Goal: Obtain resource: Download file/media

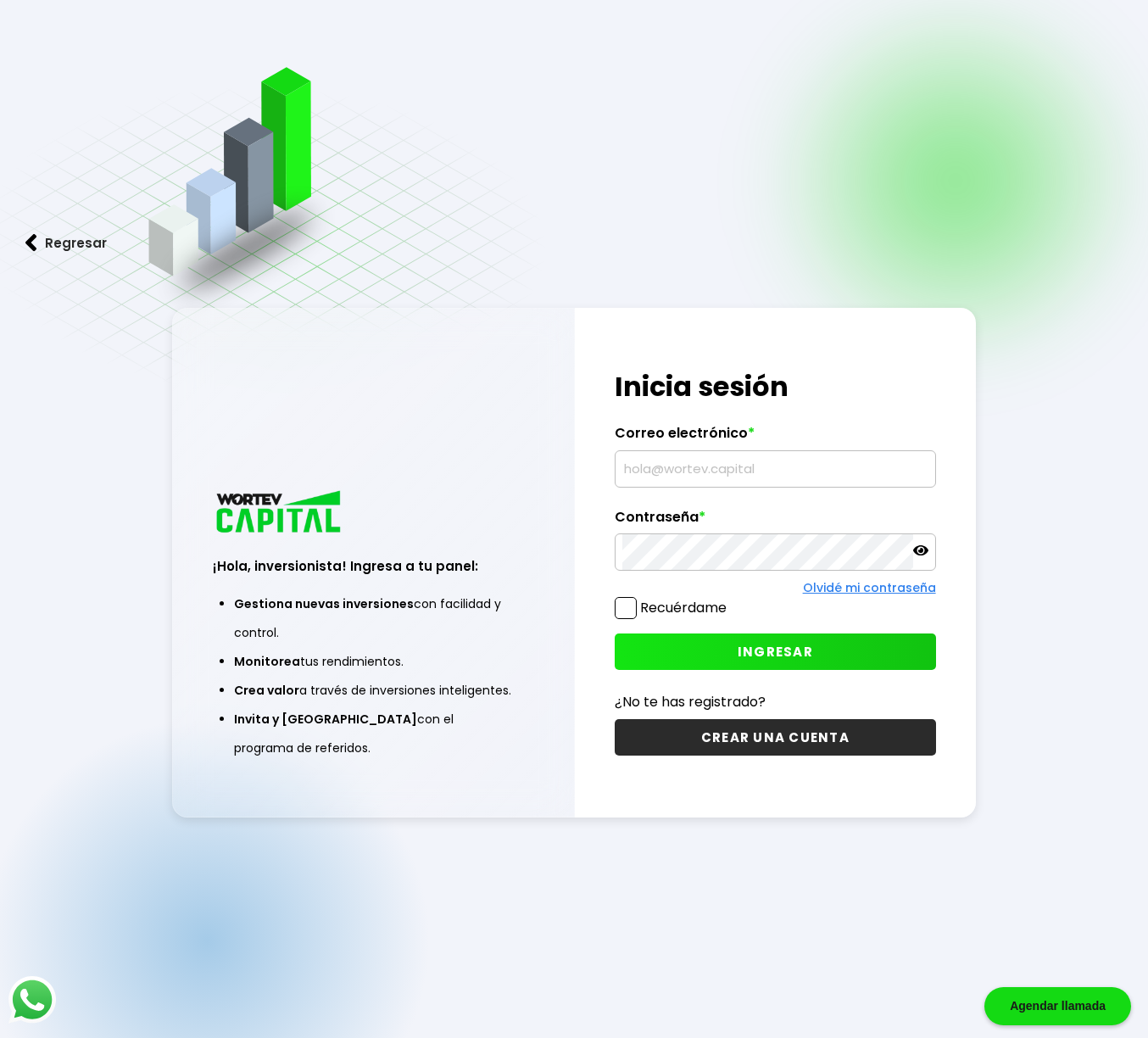
click at [693, 475] on input "text" at bounding box center [775, 469] width 306 height 36
type input "[EMAIL_ADDRESS][DOMAIN_NAME]"
click at [705, 649] on button "INGRESAR" at bounding box center [775, 651] width 321 height 37
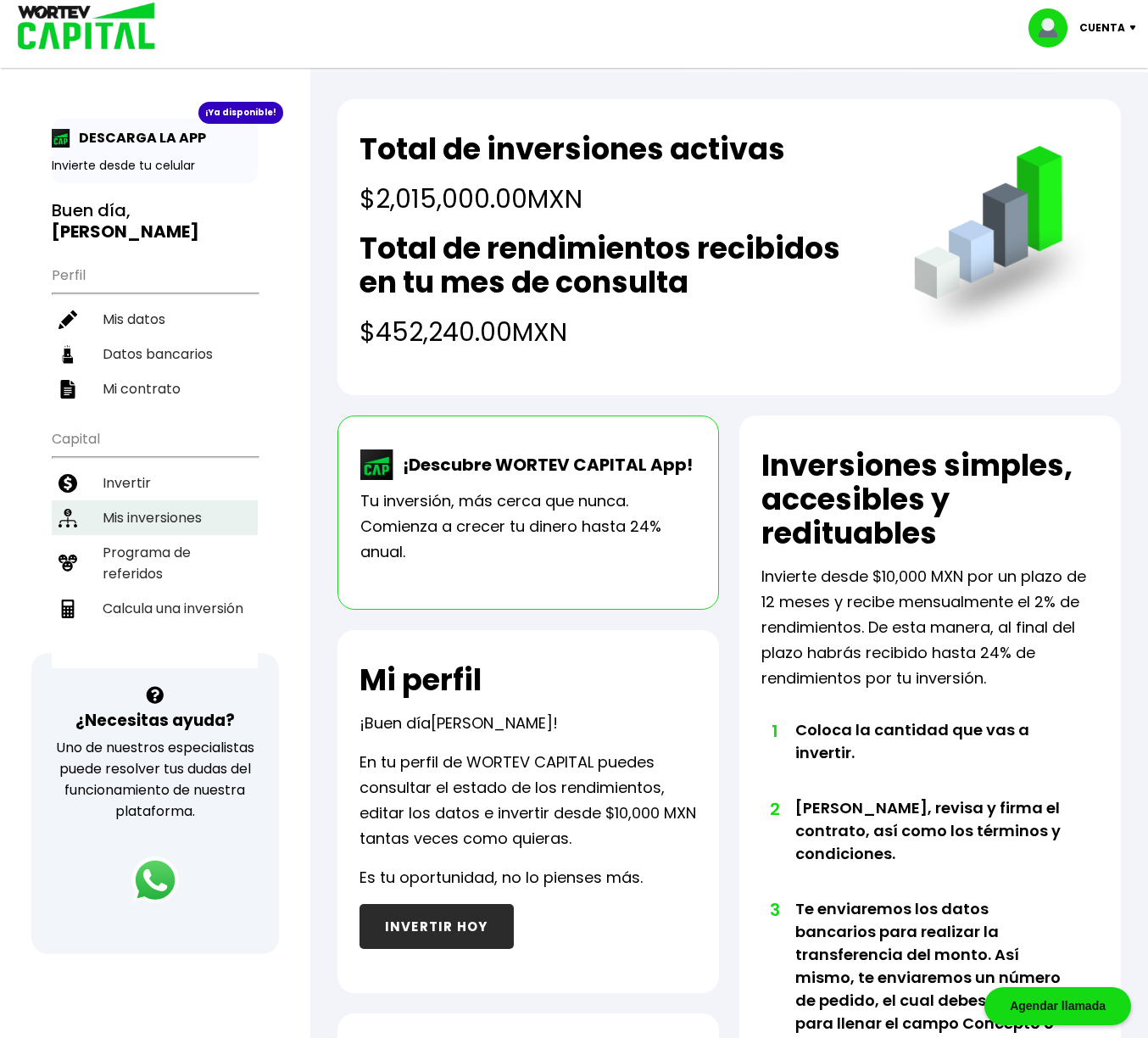
click at [179, 510] on li "Mis inversiones" at bounding box center [154, 518] width 206 height 35
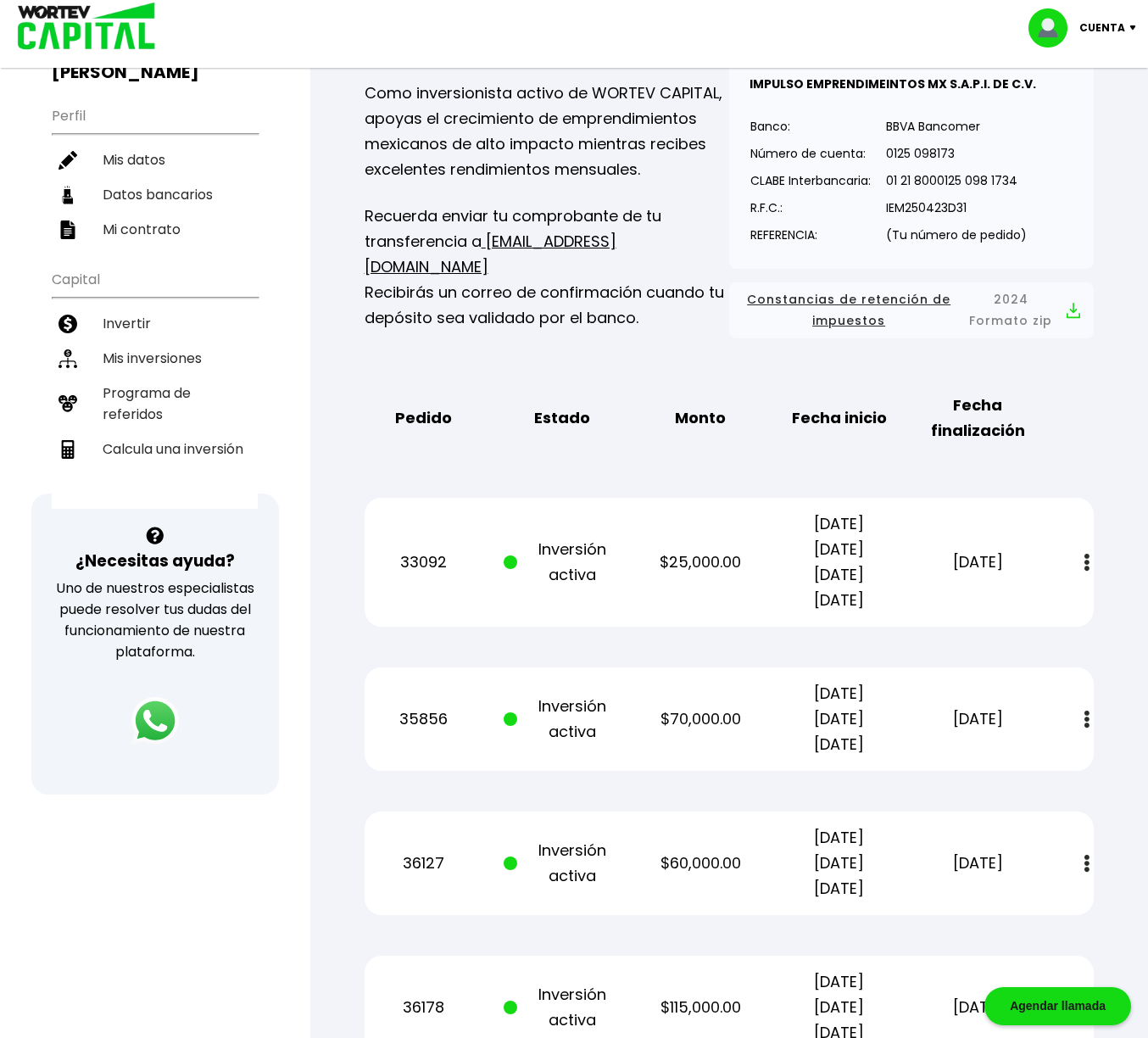
scroll to position [161, 0]
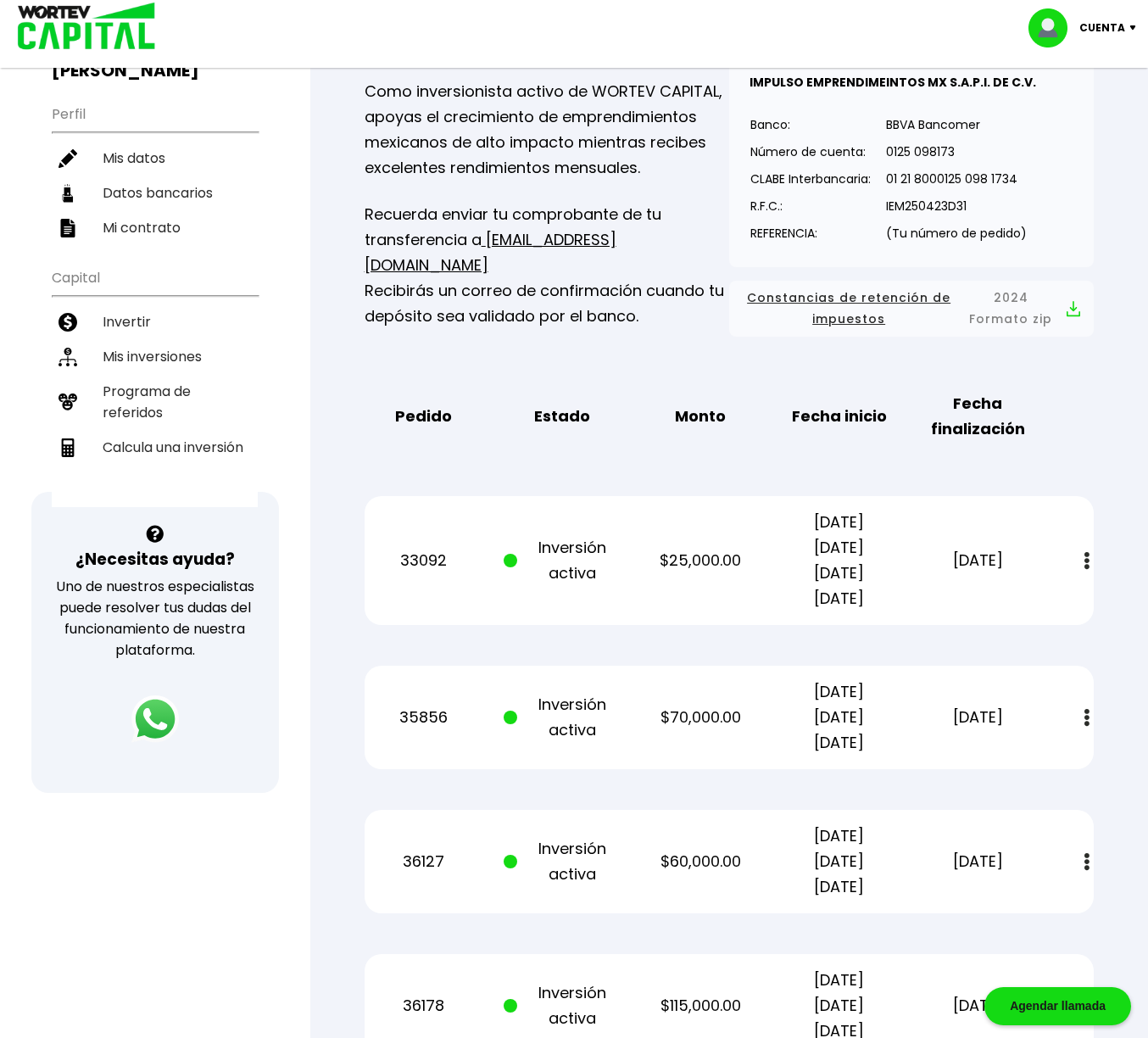
click at [1082, 727] on button at bounding box center [1087, 717] width 24 height 37
click at [1041, 766] on img at bounding box center [1047, 763] width 14 height 16
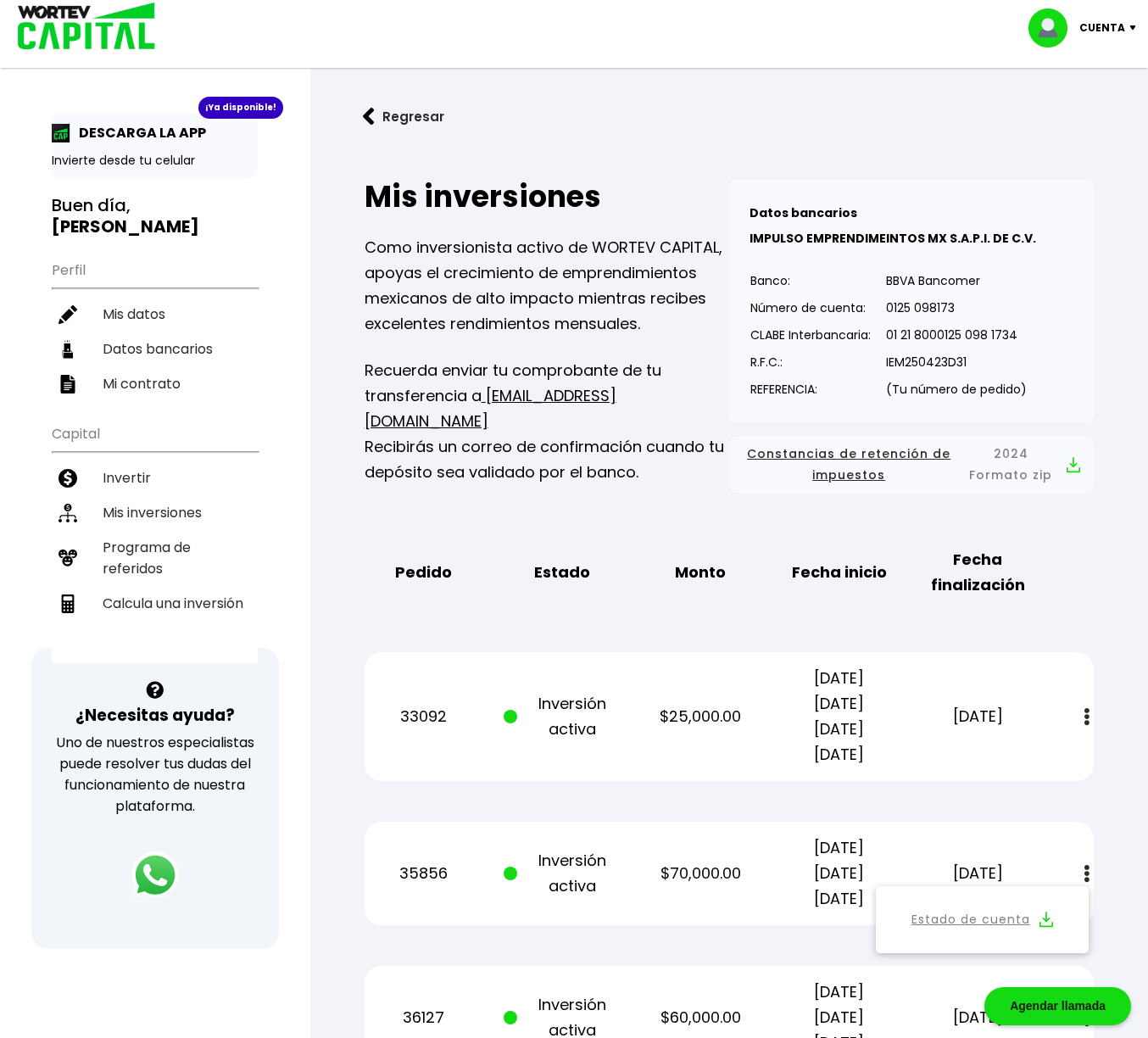
scroll to position [0, 0]
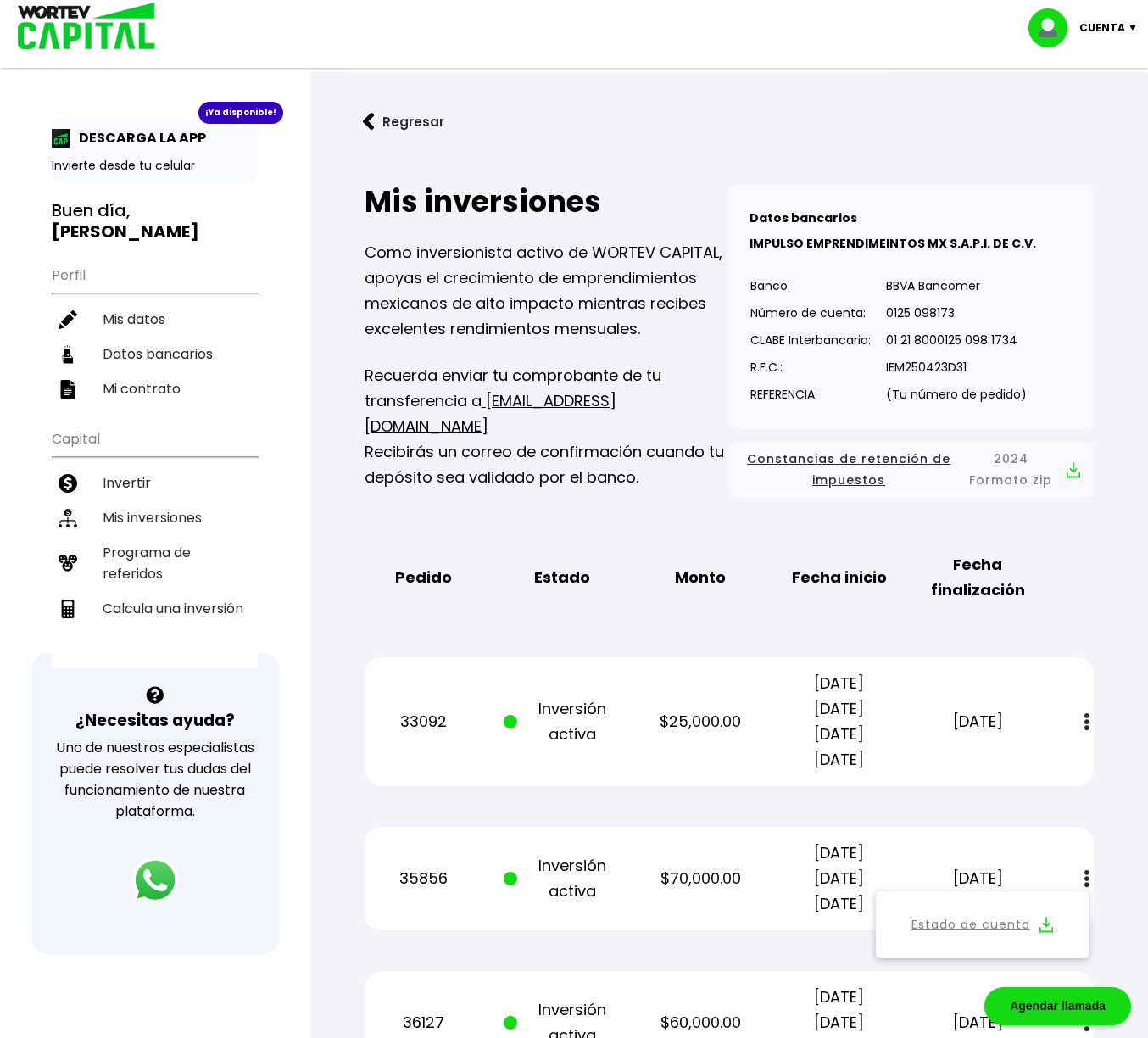
click at [1116, 27] on p "Cuenta" at bounding box center [1103, 28] width 46 height 26
click at [1087, 118] on li "Cerrar sesión" at bounding box center [1085, 113] width 136 height 35
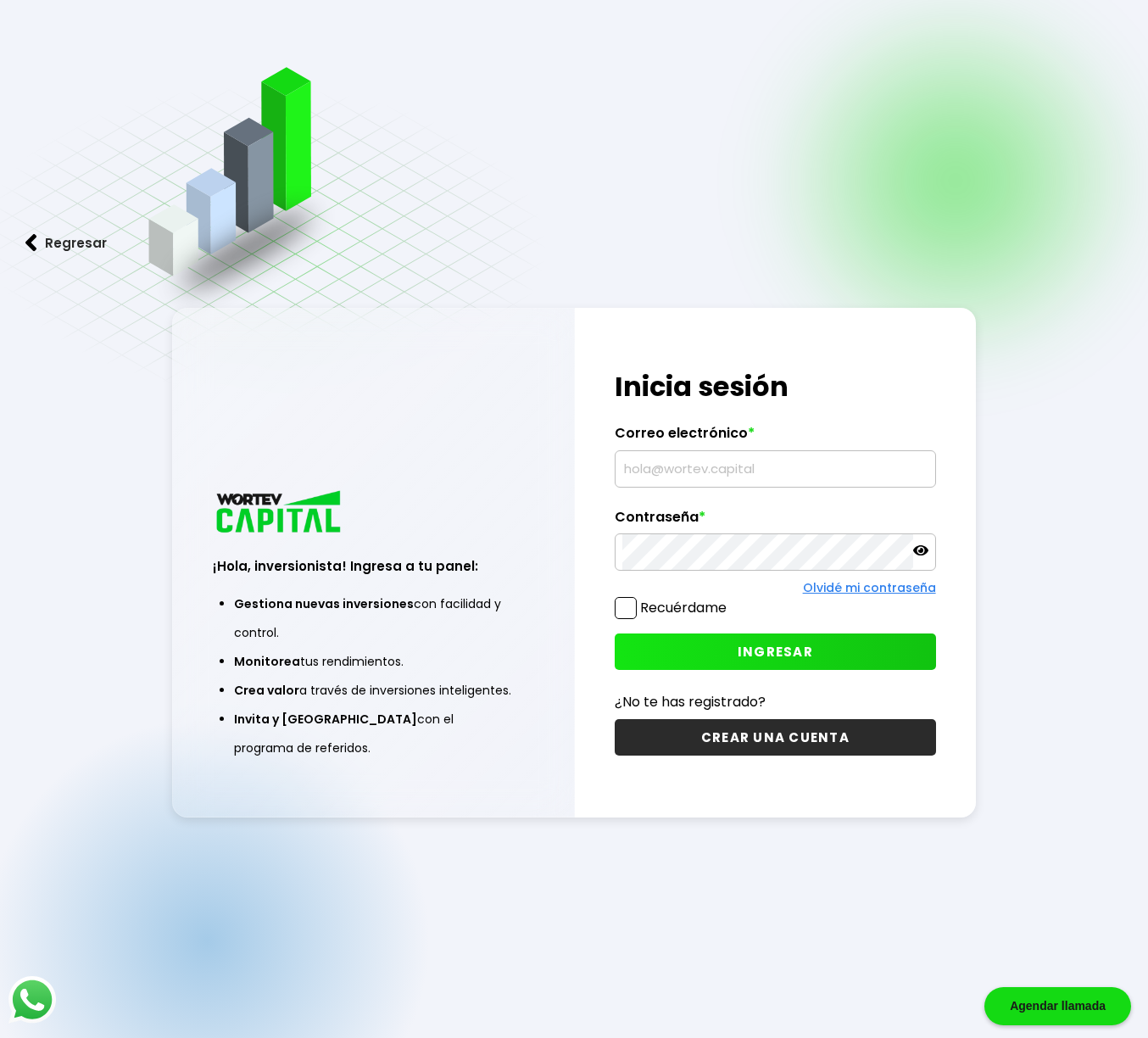
click at [735, 469] on input "text" at bounding box center [775, 469] width 306 height 36
type input "[EMAIL_ADDRESS][DOMAIN_NAME]"
click at [792, 654] on span "INGRESAR" at bounding box center [776, 651] width 75 height 18
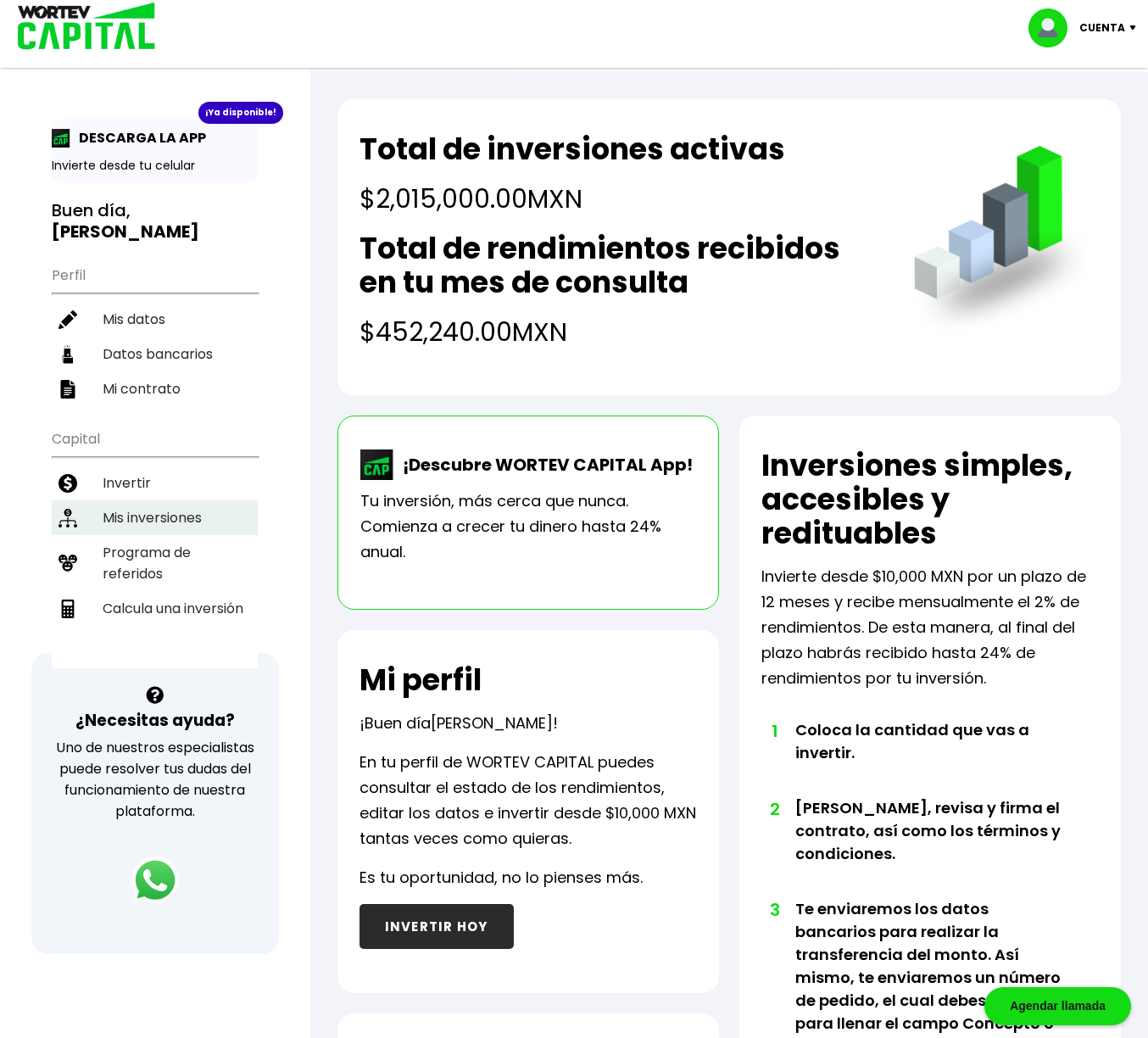
click at [152, 513] on li "Mis inversiones" at bounding box center [154, 518] width 206 height 35
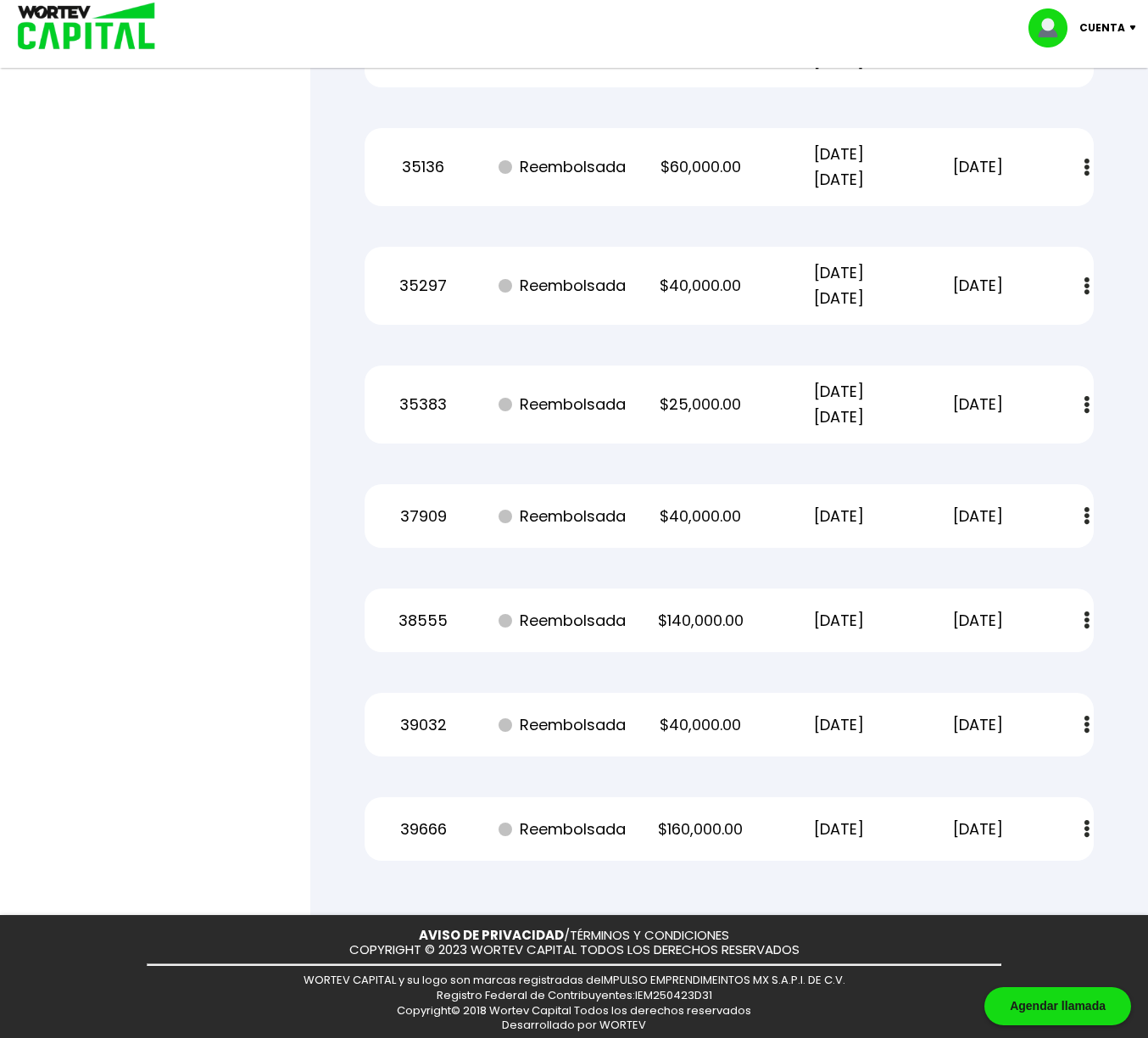
scroll to position [3817, 0]
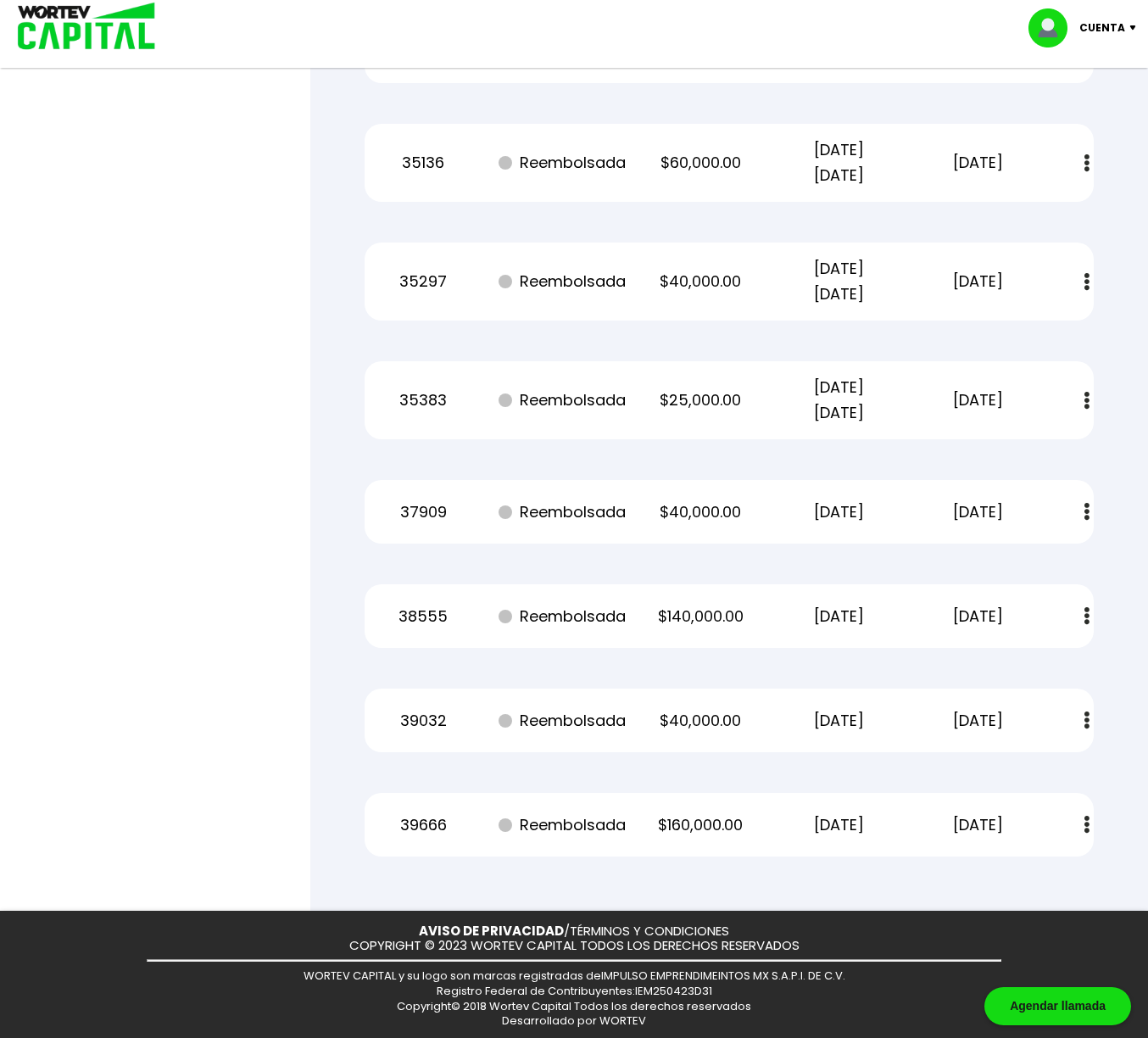
click at [1085, 822] on img at bounding box center [1087, 824] width 5 height 18
click at [1046, 866] on img at bounding box center [1047, 870] width 14 height 16
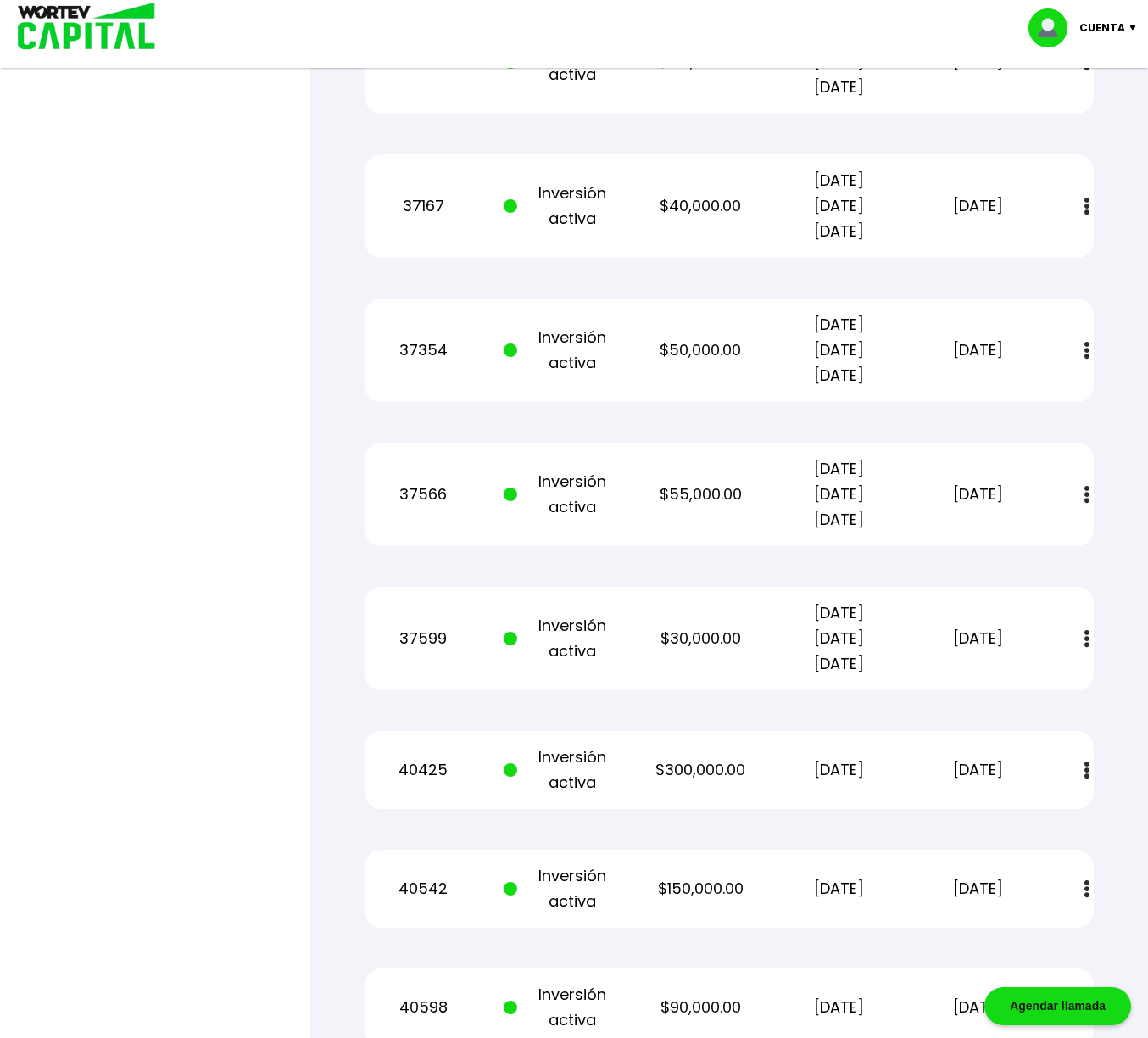
scroll to position [1391, 0]
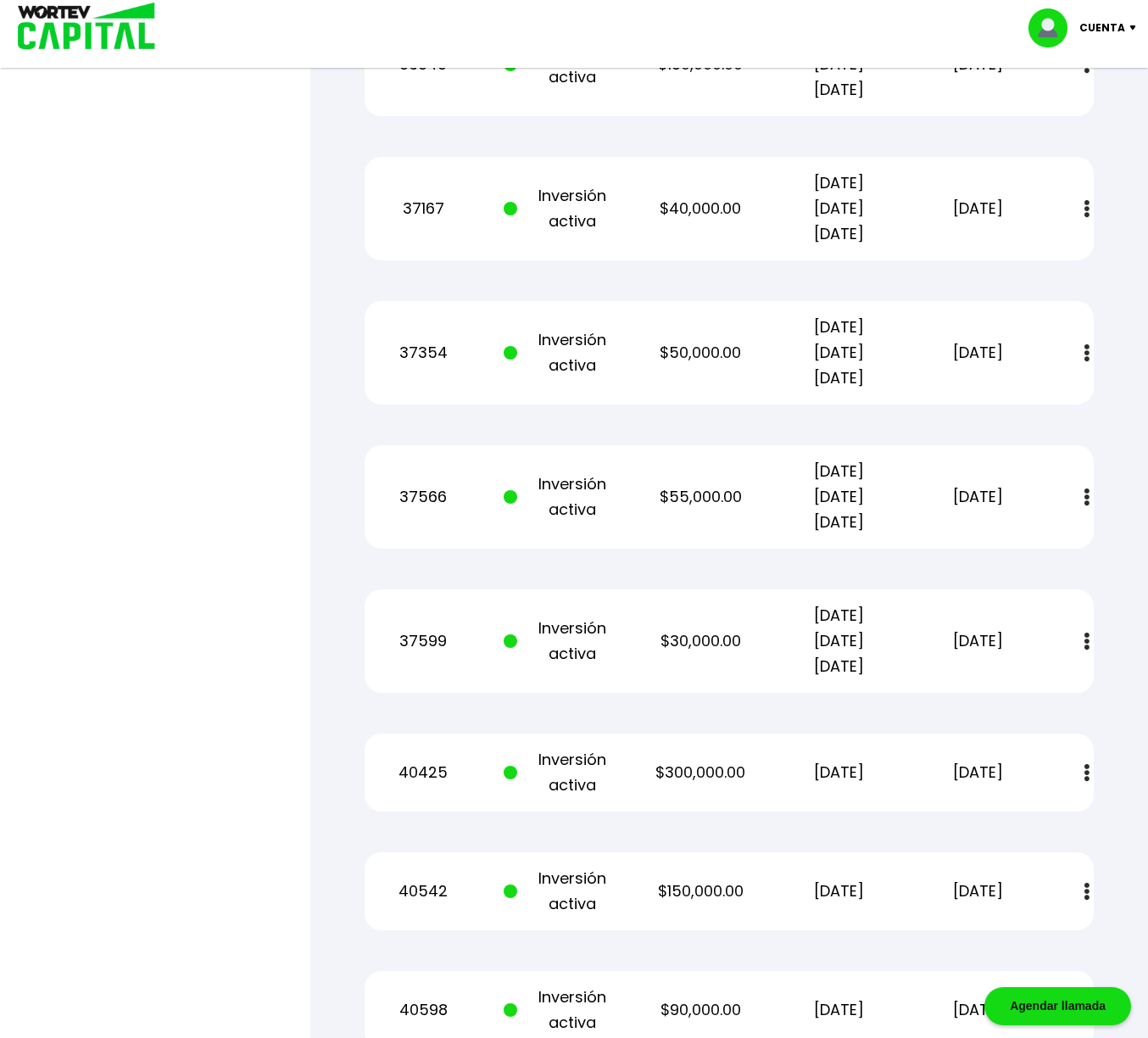
click at [1087, 495] on img at bounding box center [1087, 497] width 5 height 18
click at [1052, 538] on img at bounding box center [1047, 543] width 14 height 16
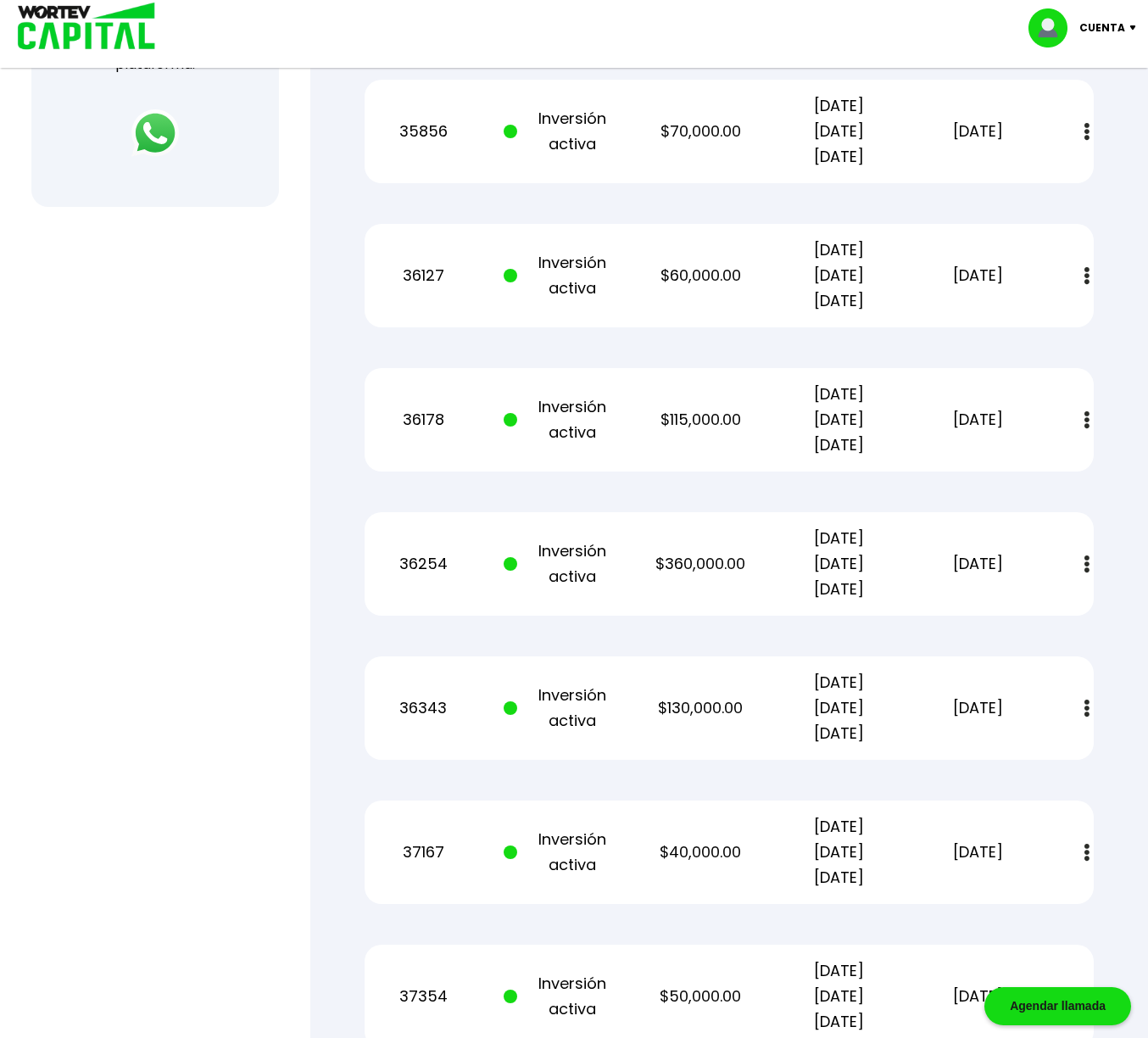
scroll to position [742, 0]
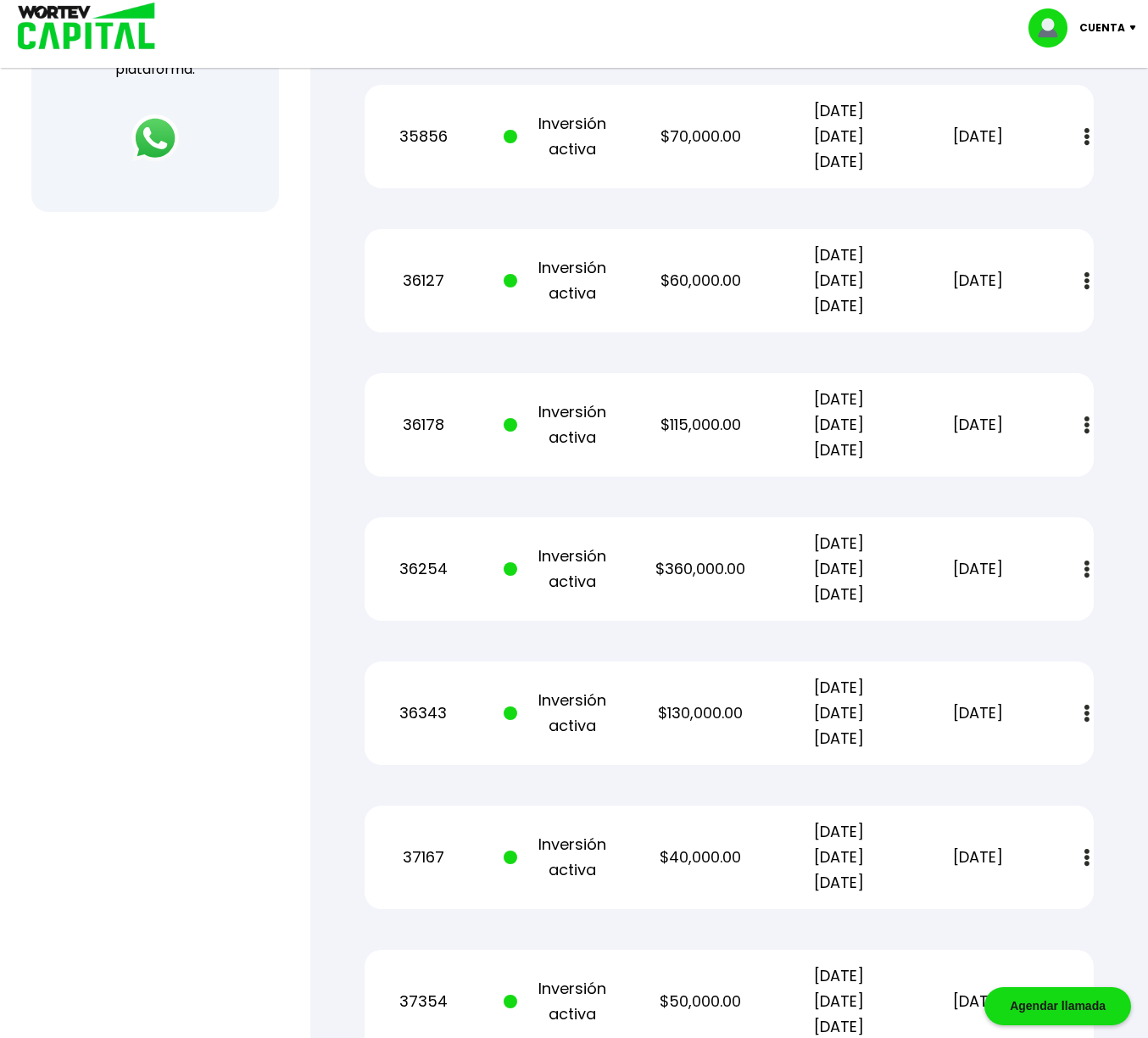
click at [1088, 277] on img at bounding box center [1087, 281] width 5 height 18
click at [1088, 278] on img at bounding box center [1087, 281] width 5 height 18
click at [1086, 283] on img at bounding box center [1087, 281] width 5 height 18
click at [1041, 329] on img at bounding box center [1047, 327] width 14 height 16
click at [1128, 24] on div "Cuenta" at bounding box center [1089, 28] width 120 height 39
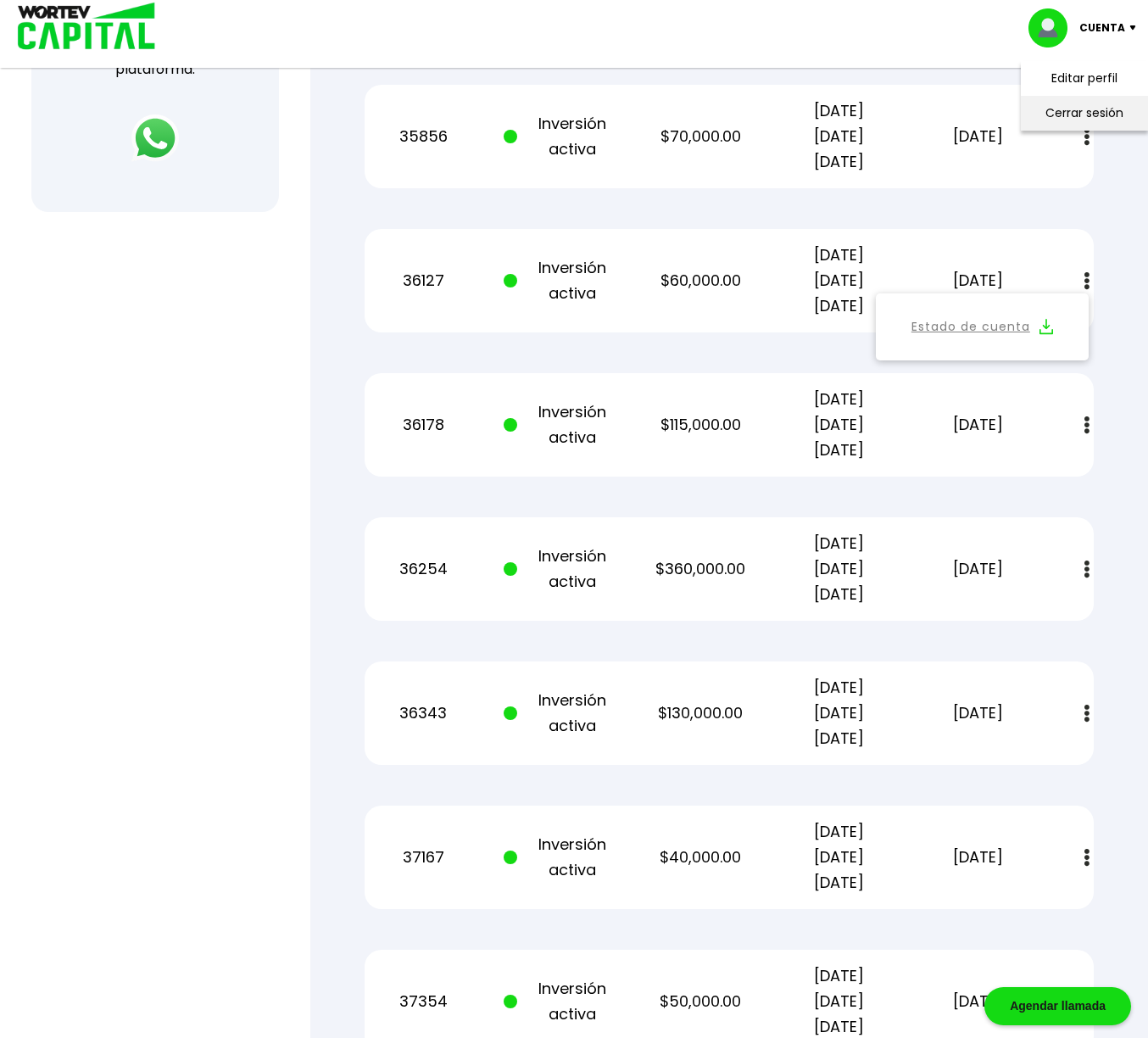
click at [1108, 106] on li "Cerrar sesión" at bounding box center [1085, 113] width 136 height 35
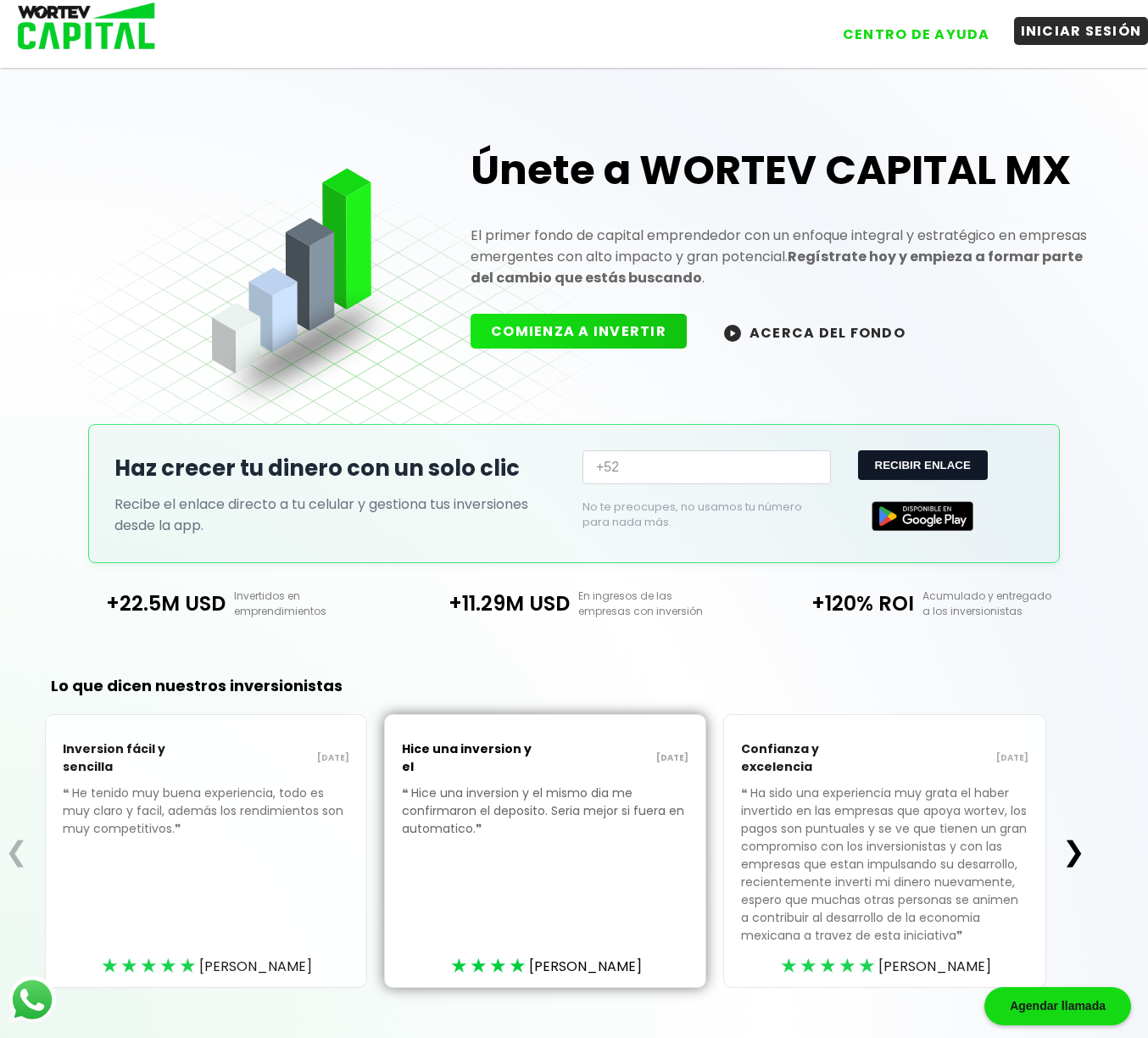
click at [1093, 35] on button "INICIAR SESIÓN" at bounding box center [1082, 31] width 135 height 28
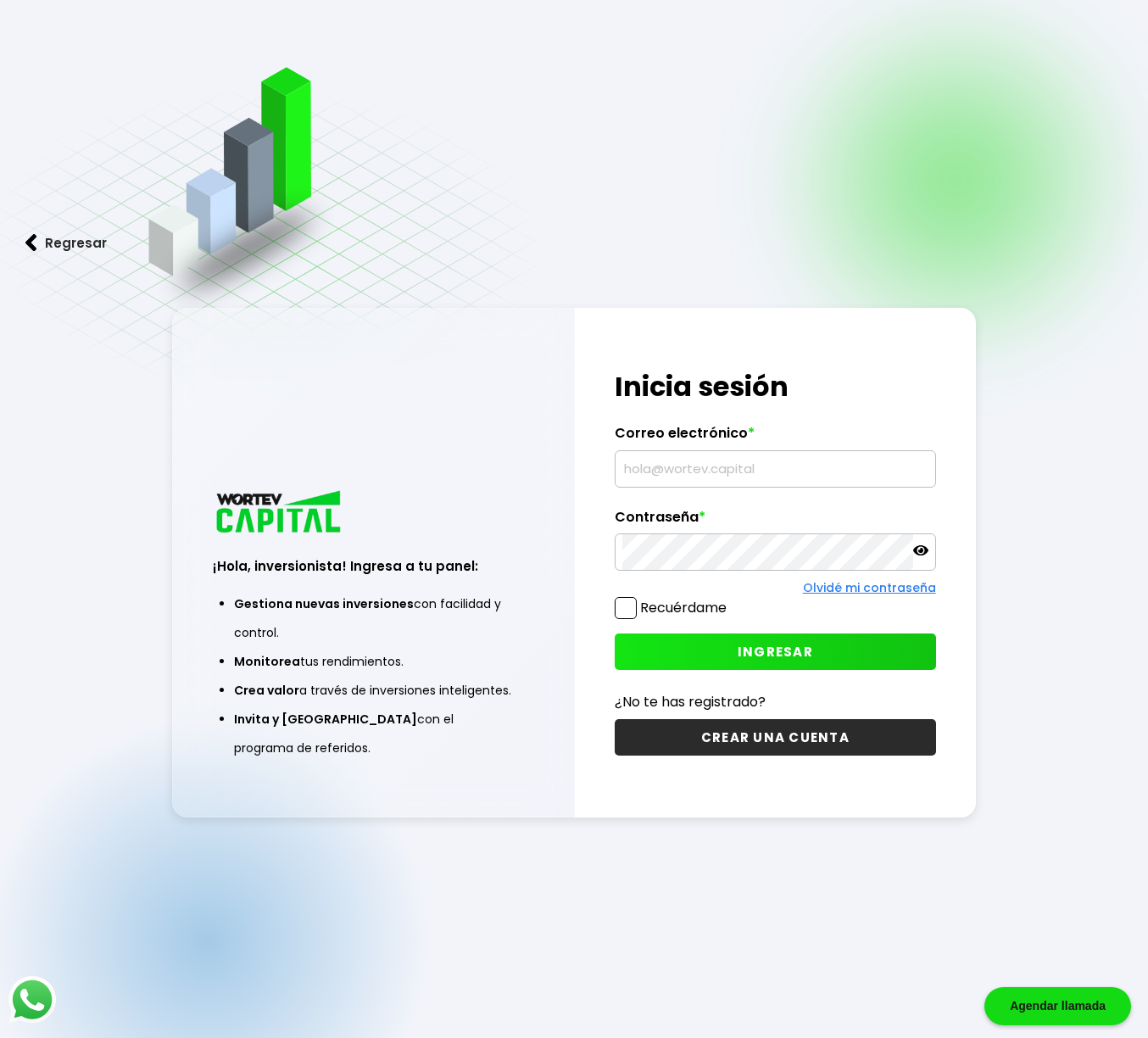
click at [747, 477] on input "text" at bounding box center [775, 469] width 306 height 36
type input "laura_ortiz62@hotmail.com"
click at [831, 646] on button "INGRESAR" at bounding box center [775, 651] width 321 height 37
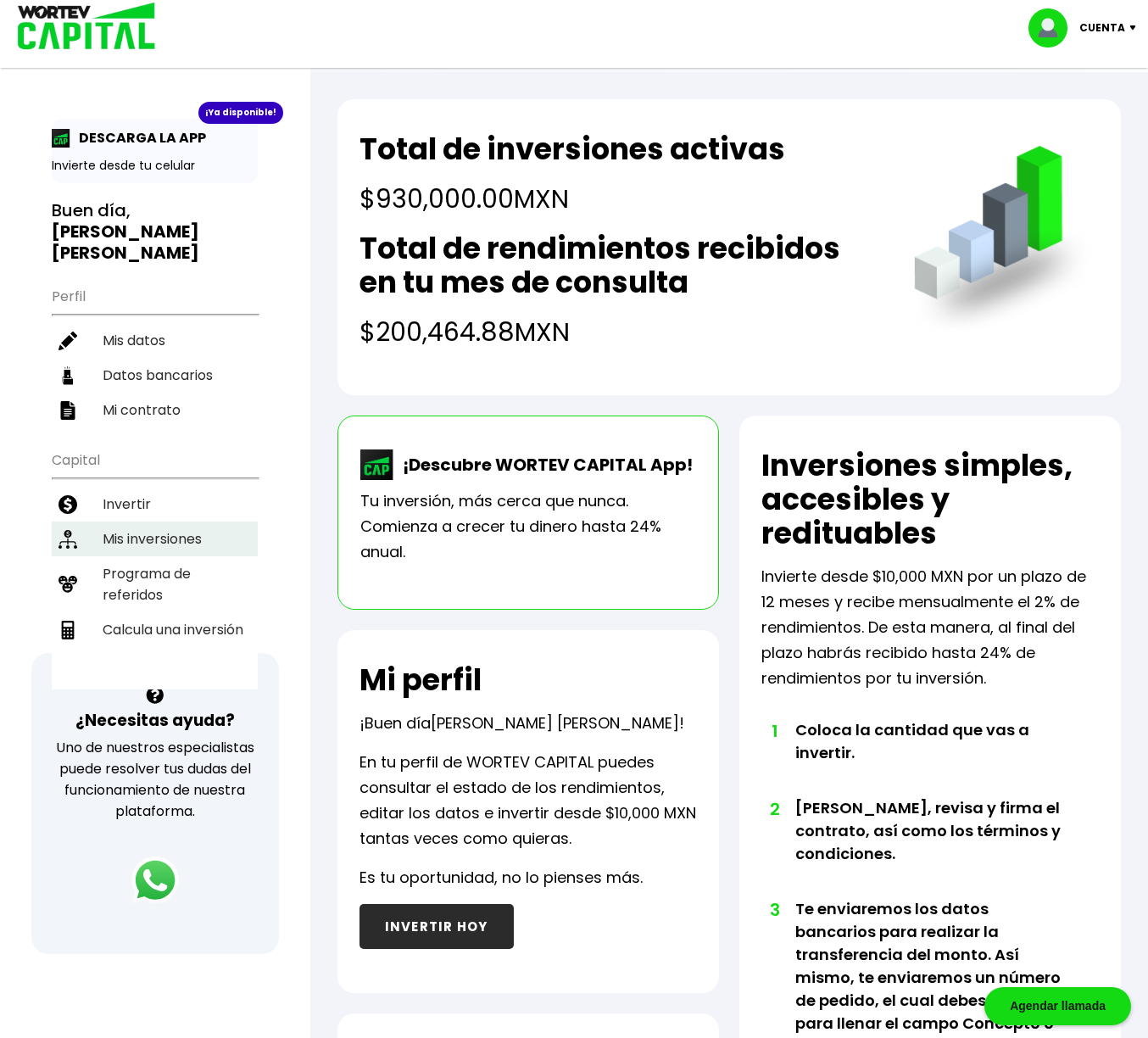
click at [198, 521] on li "Mis inversiones" at bounding box center [154, 538] width 206 height 35
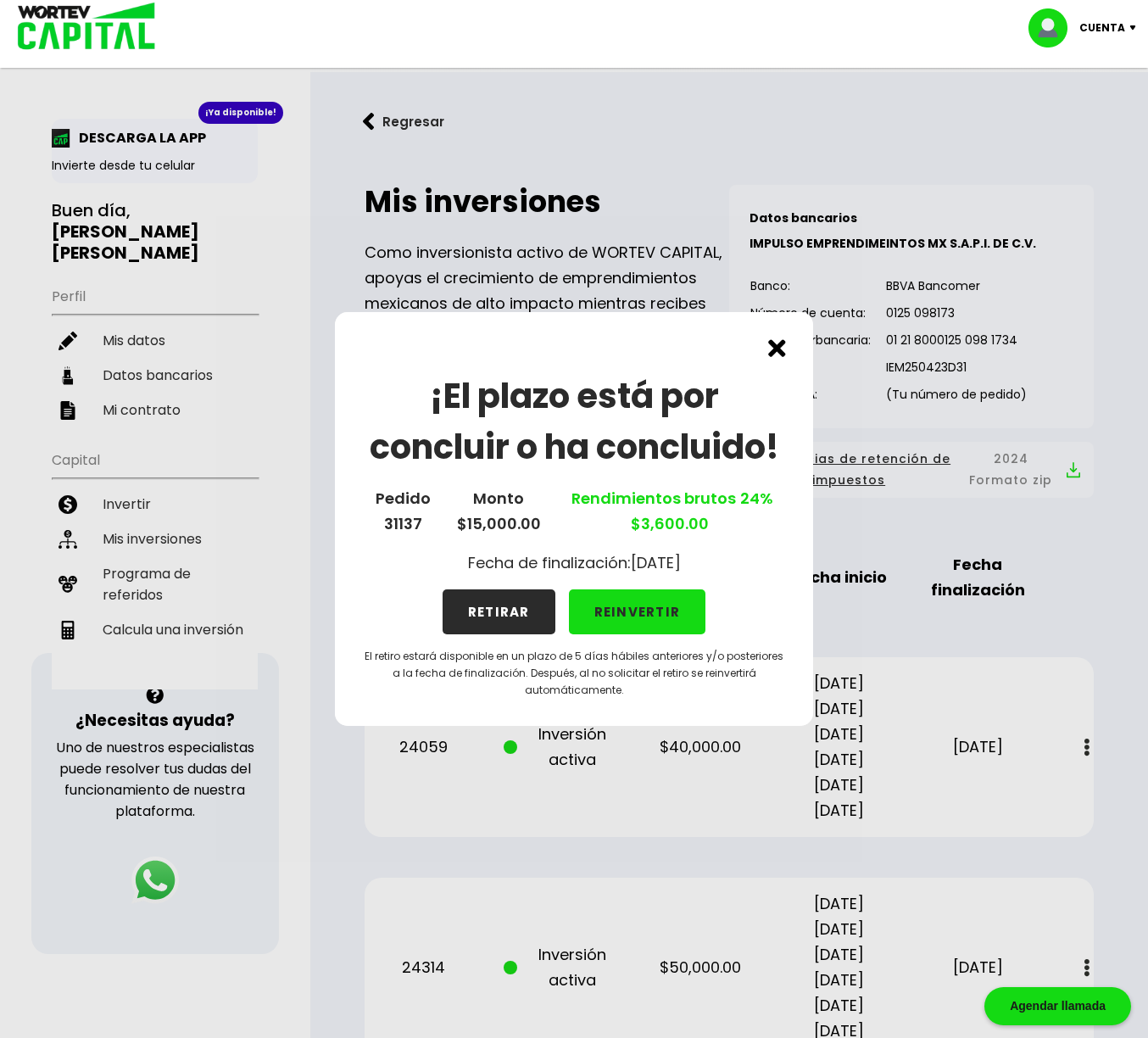
click at [780, 349] on img at bounding box center [777, 347] width 18 height 18
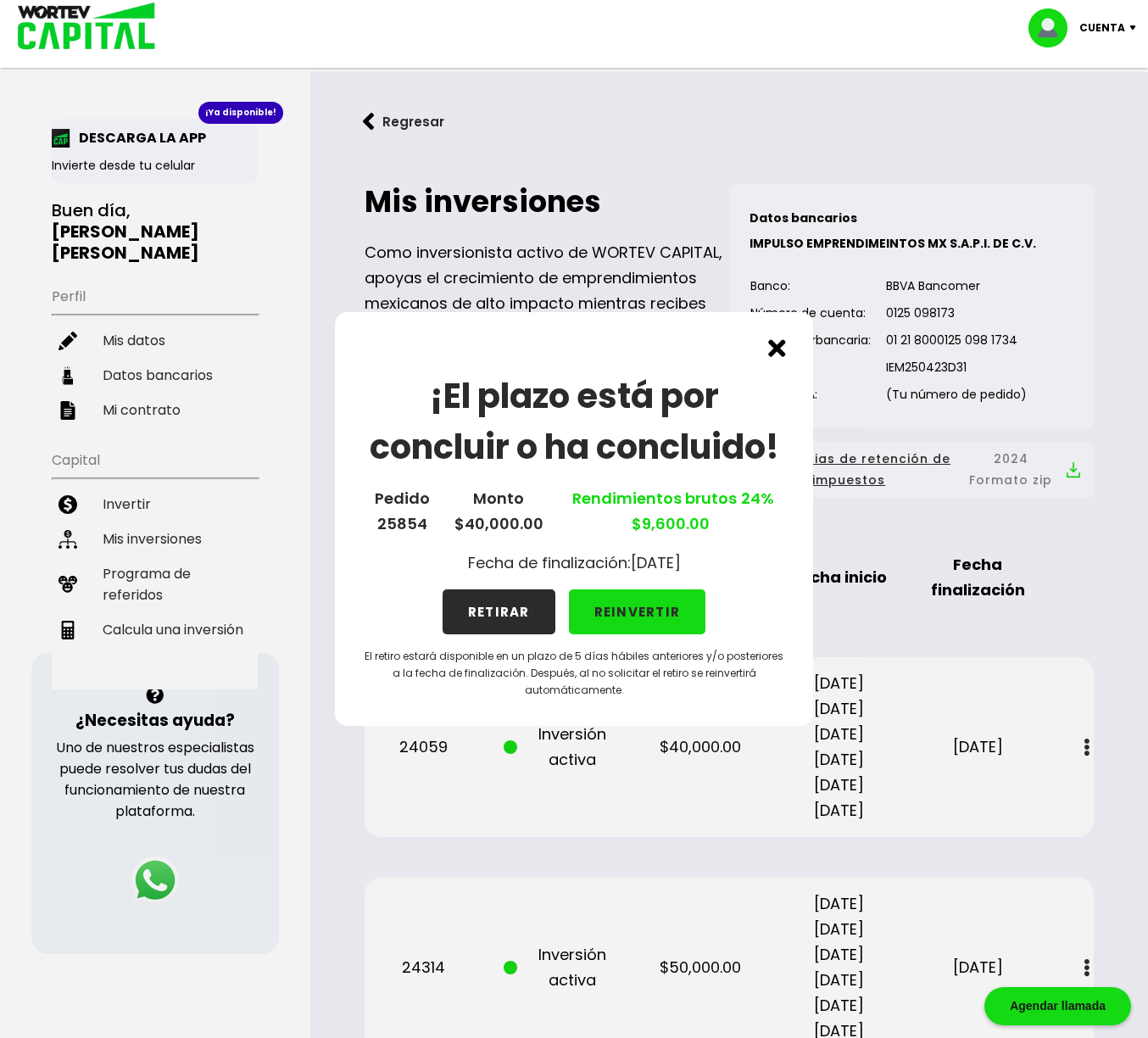
click at [779, 349] on img at bounding box center [777, 347] width 18 height 18
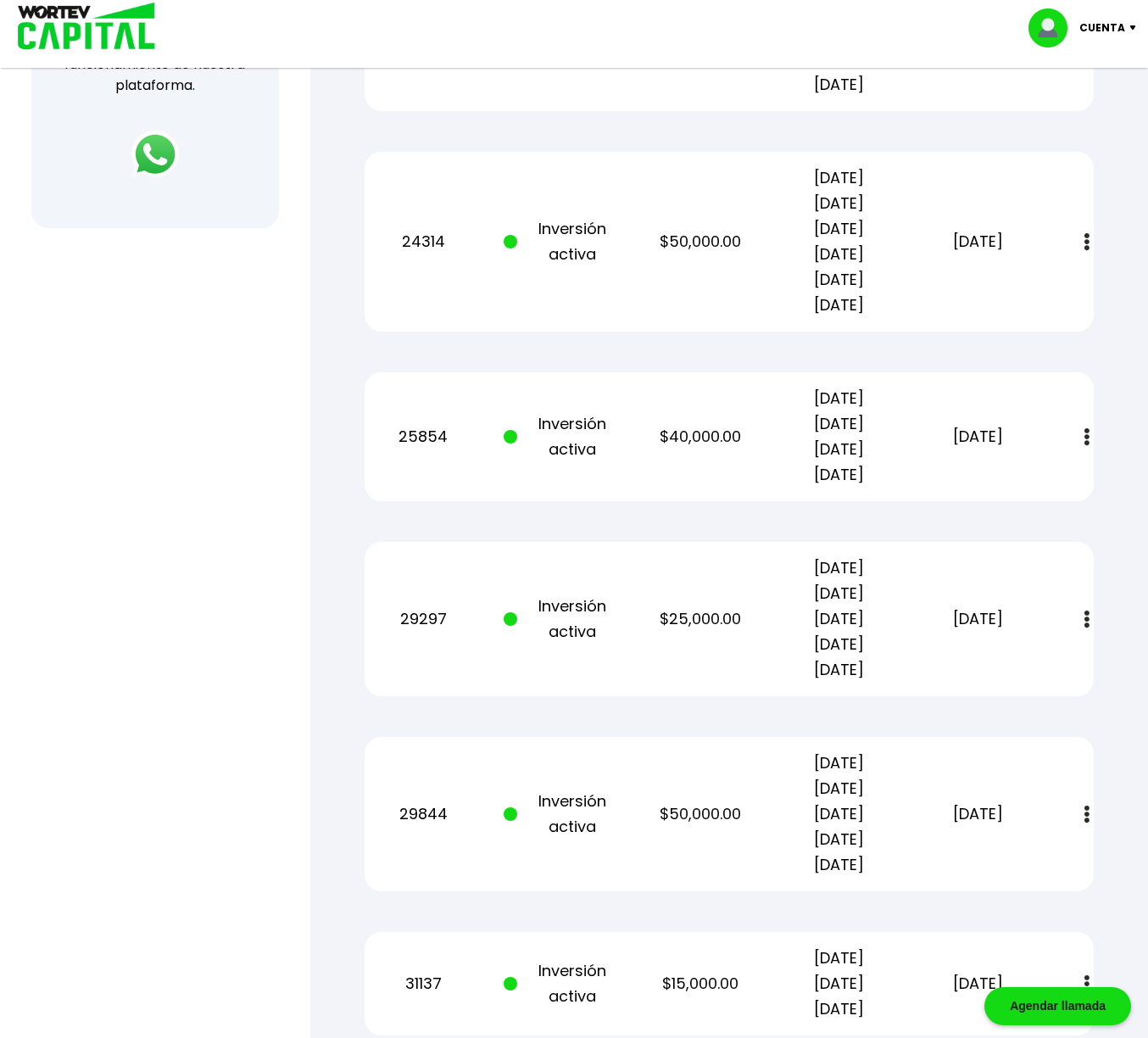
scroll to position [728, 0]
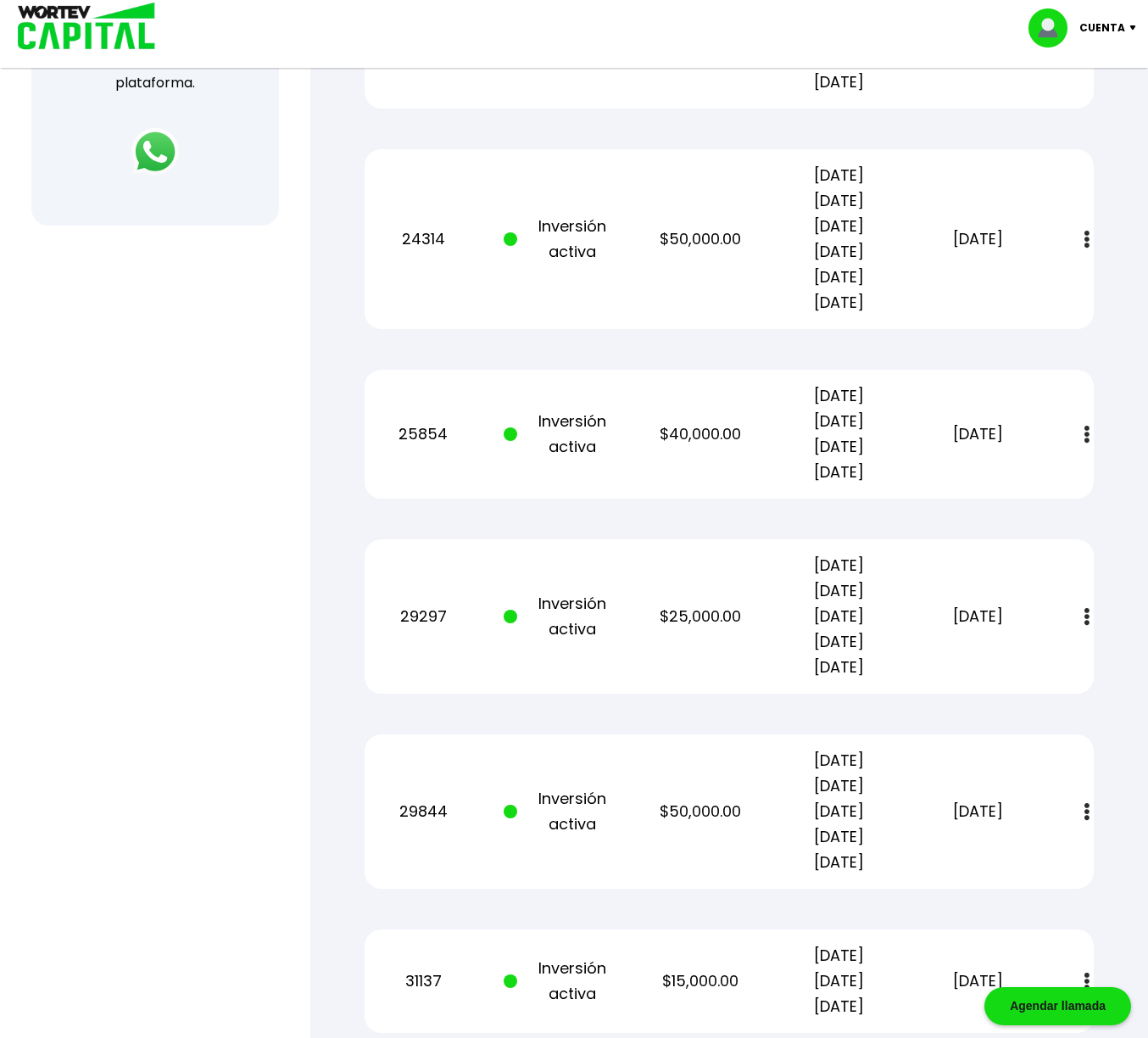
click at [1089, 615] on img at bounding box center [1087, 616] width 5 height 18
click at [1048, 667] on img at bounding box center [1047, 662] width 14 height 16
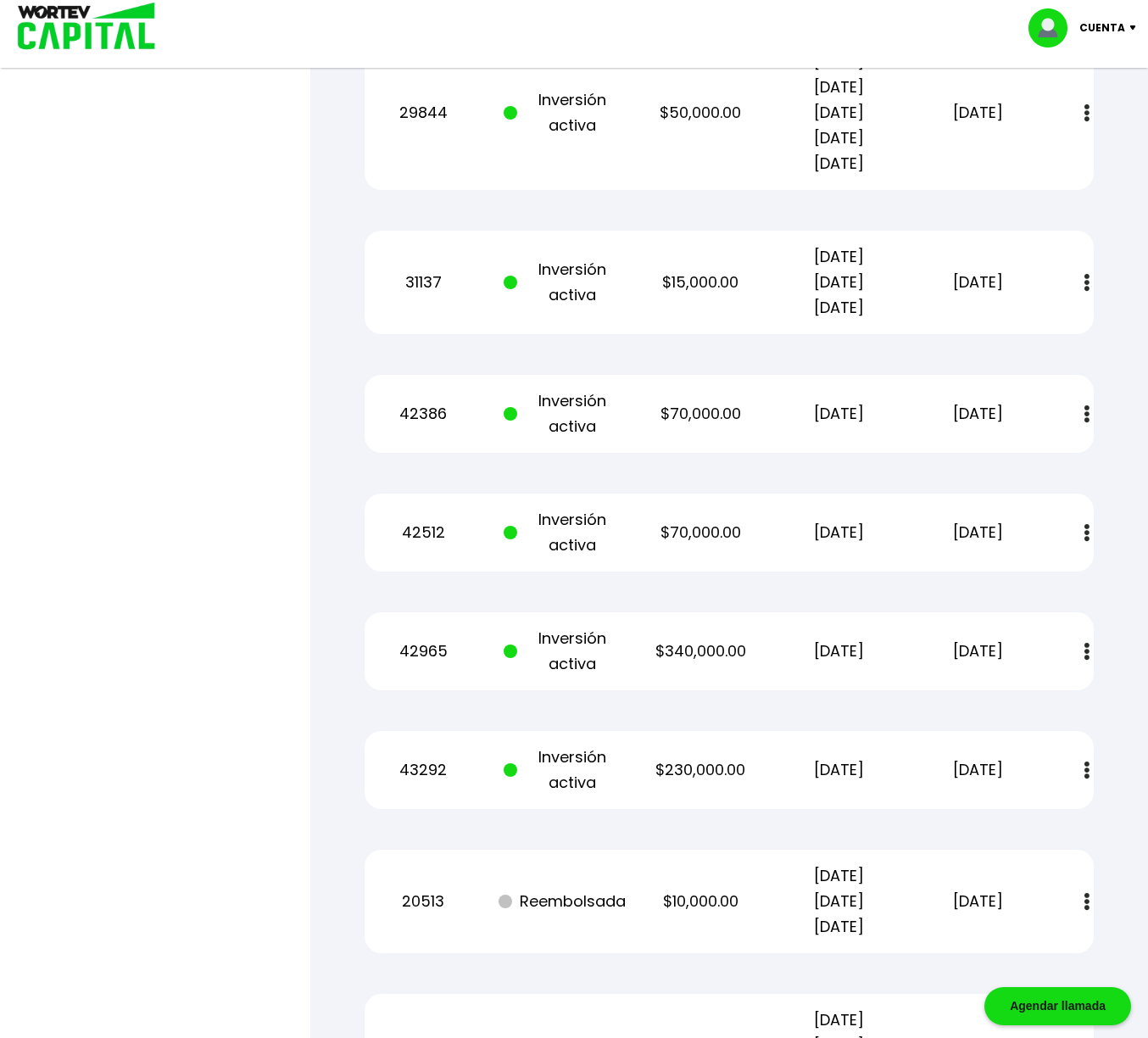
scroll to position [1428, 0]
click at [1086, 534] on img at bounding box center [1087, 531] width 5 height 18
click at [1083, 532] on button at bounding box center [1087, 531] width 24 height 37
click at [1047, 578] on img at bounding box center [1047, 577] width 14 height 16
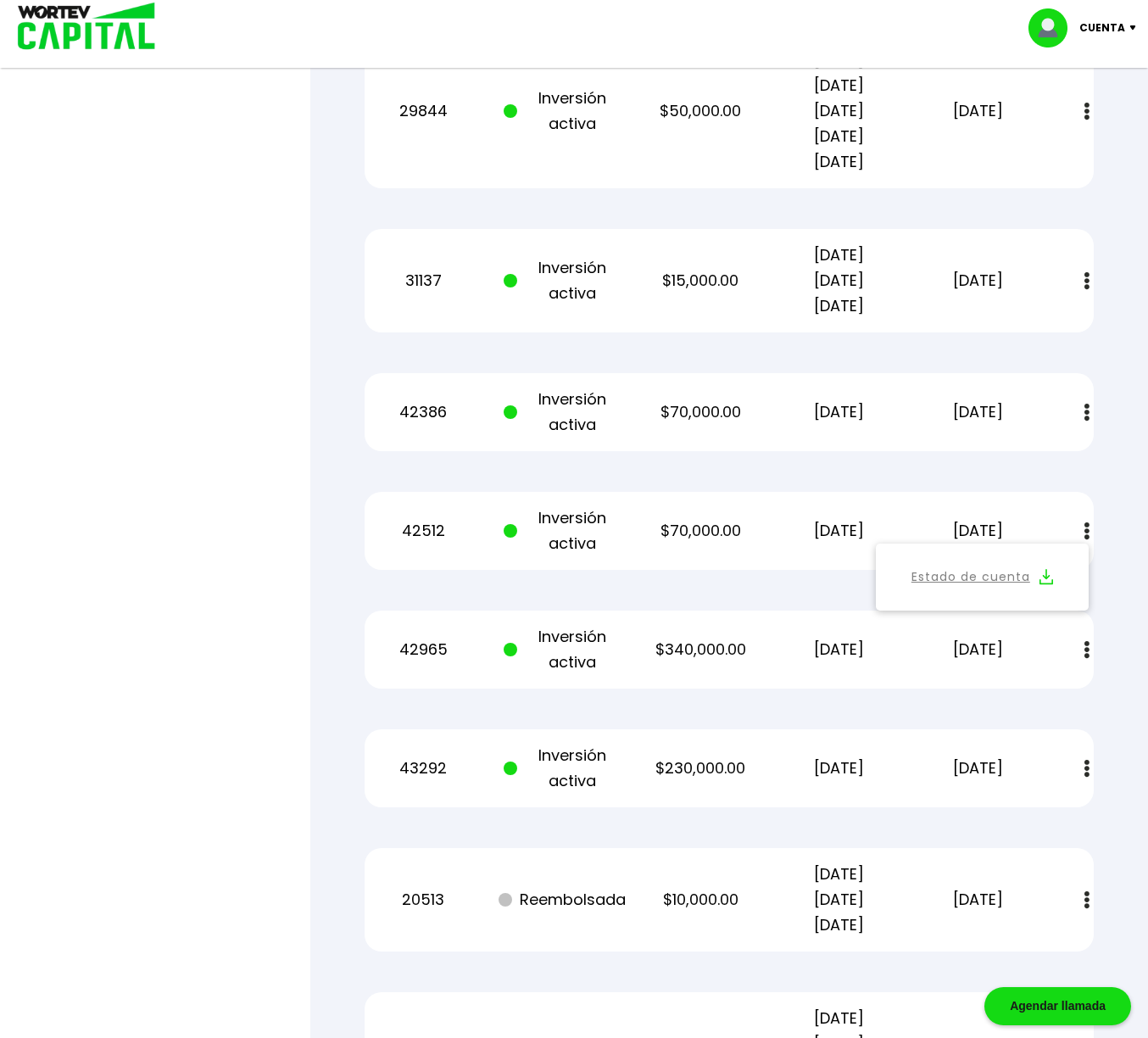
click at [1088, 770] on img at bounding box center [1087, 768] width 5 height 18
click at [1086, 773] on img at bounding box center [1087, 768] width 5 height 18
click at [1049, 810] on img at bounding box center [1047, 814] width 14 height 16
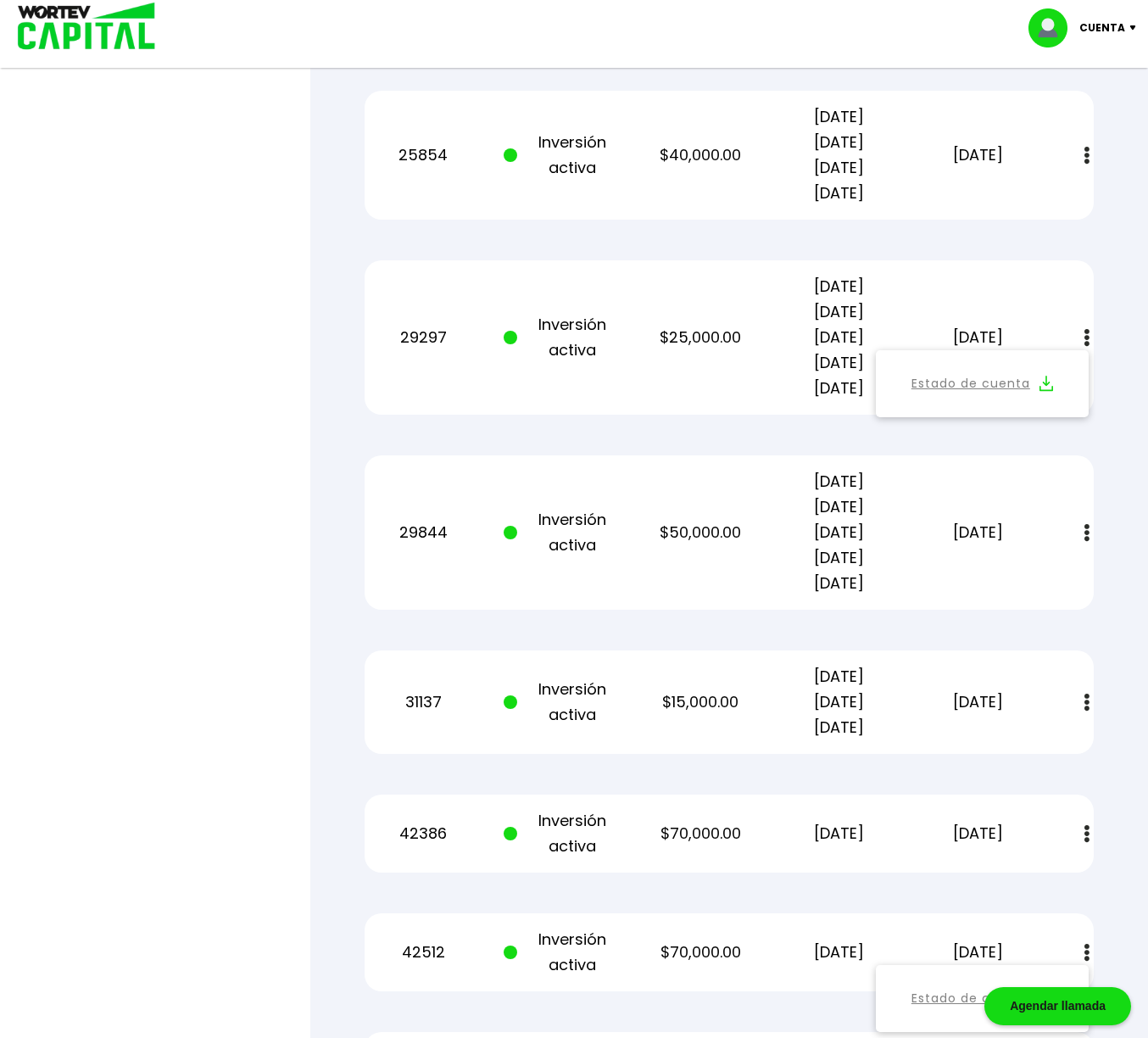
scroll to position [1011, 0]
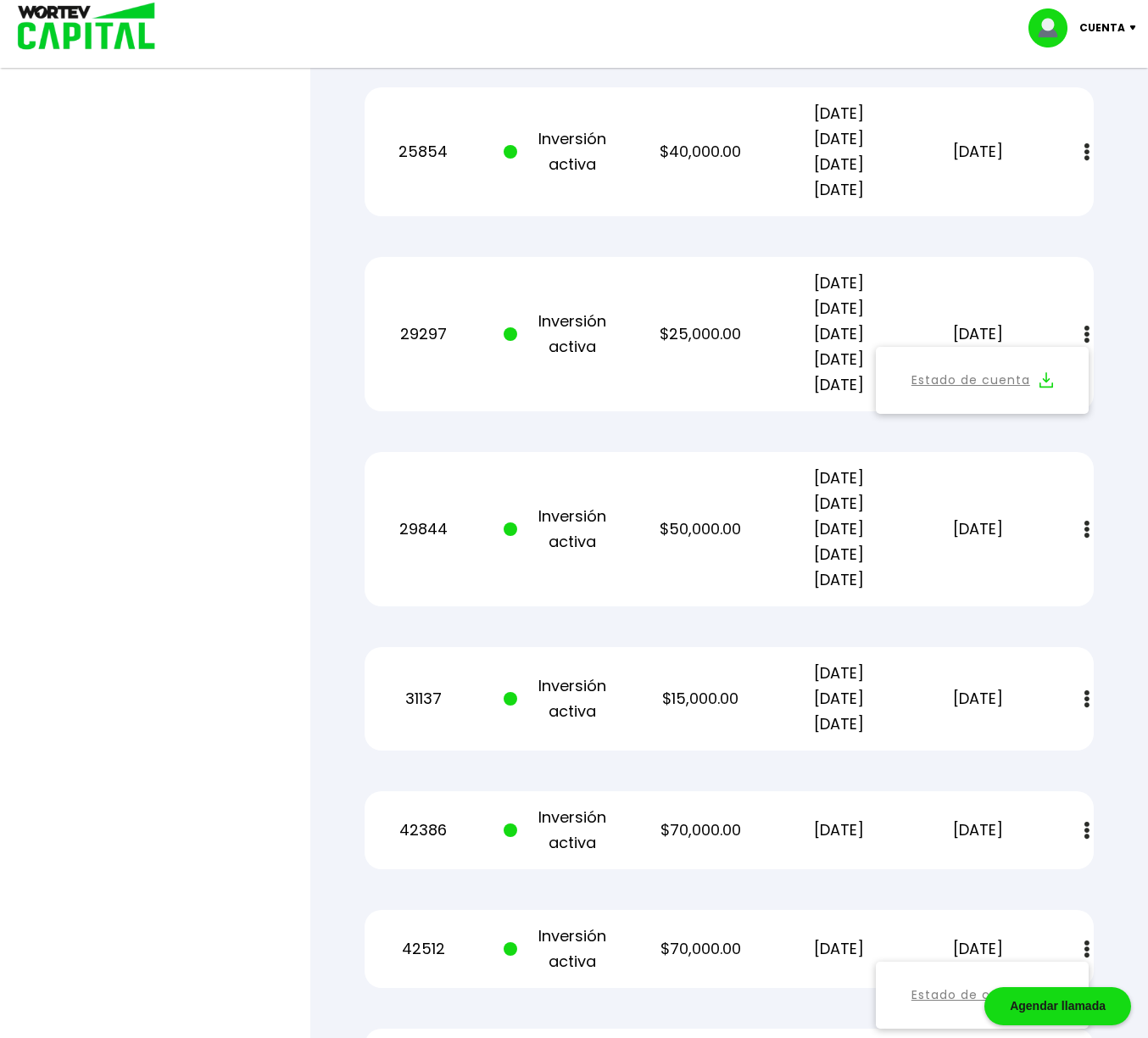
click at [1086, 531] on img at bounding box center [1087, 529] width 5 height 18
click at [1091, 526] on button at bounding box center [1087, 529] width 24 height 37
click at [1050, 570] on img at bounding box center [1047, 575] width 14 height 16
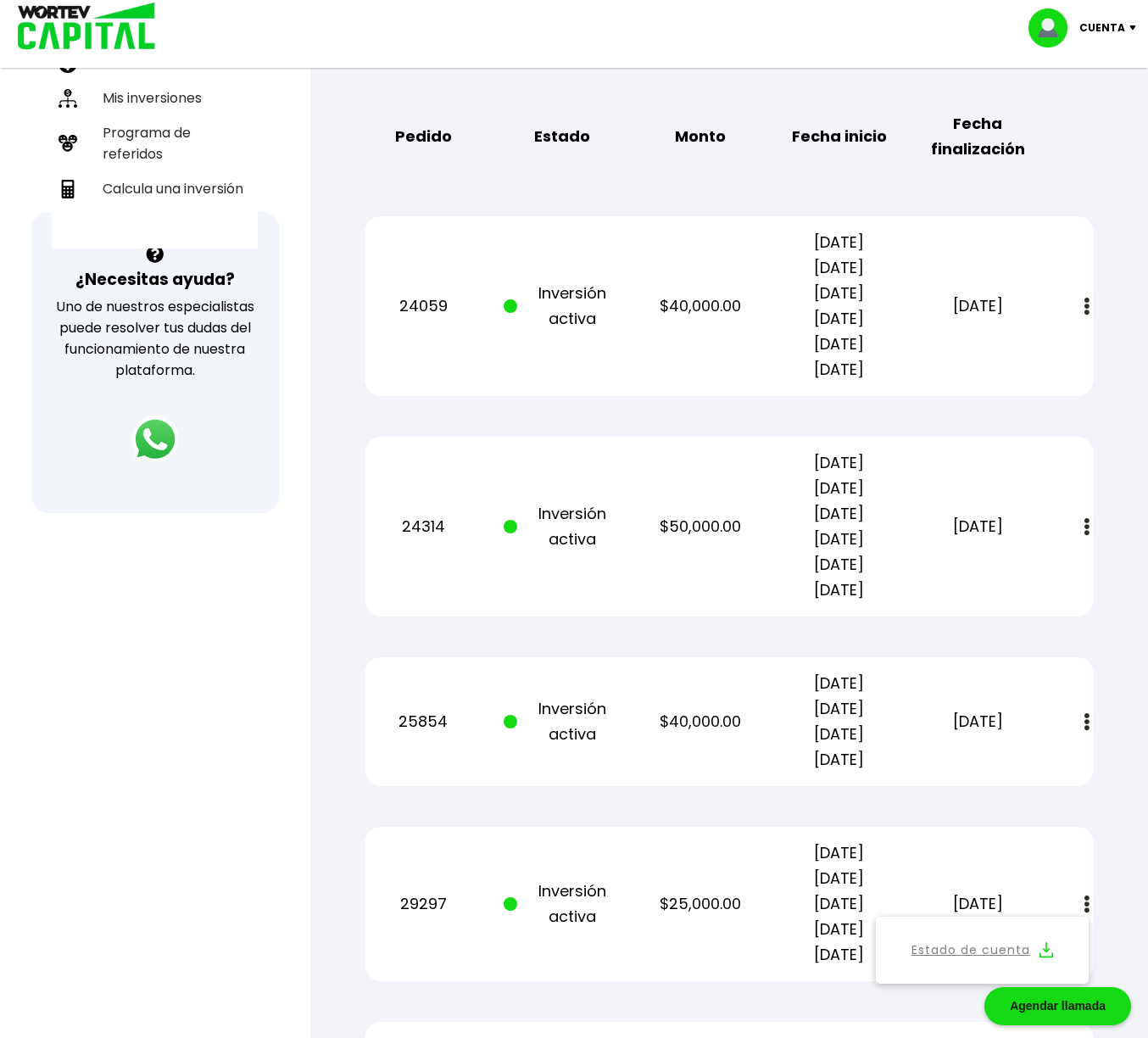
scroll to position [435, 0]
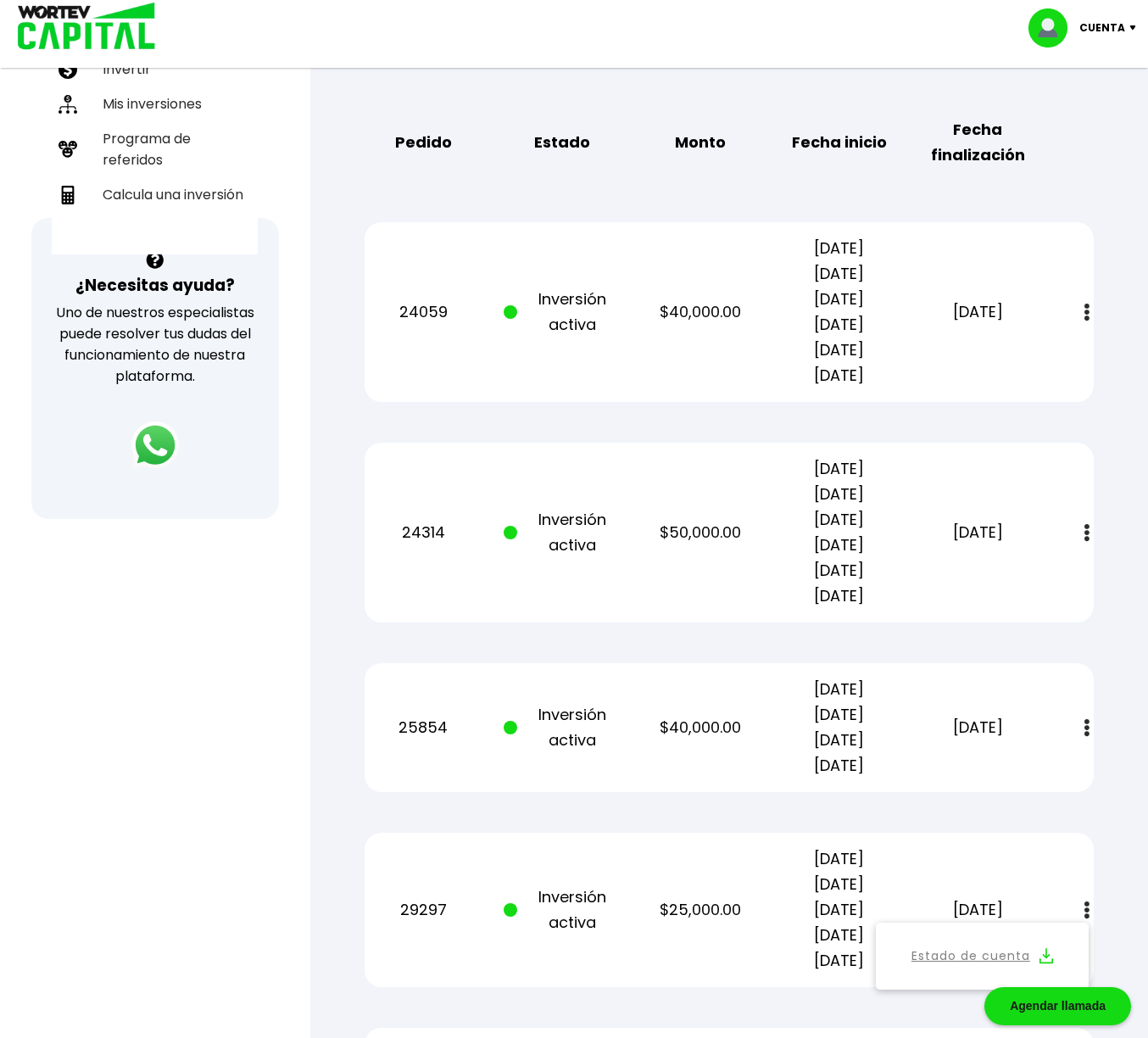
click at [1085, 727] on img at bounding box center [1087, 727] width 5 height 18
click at [1086, 726] on img at bounding box center [1087, 727] width 5 height 18
click at [1048, 773] on img at bounding box center [1047, 774] width 14 height 16
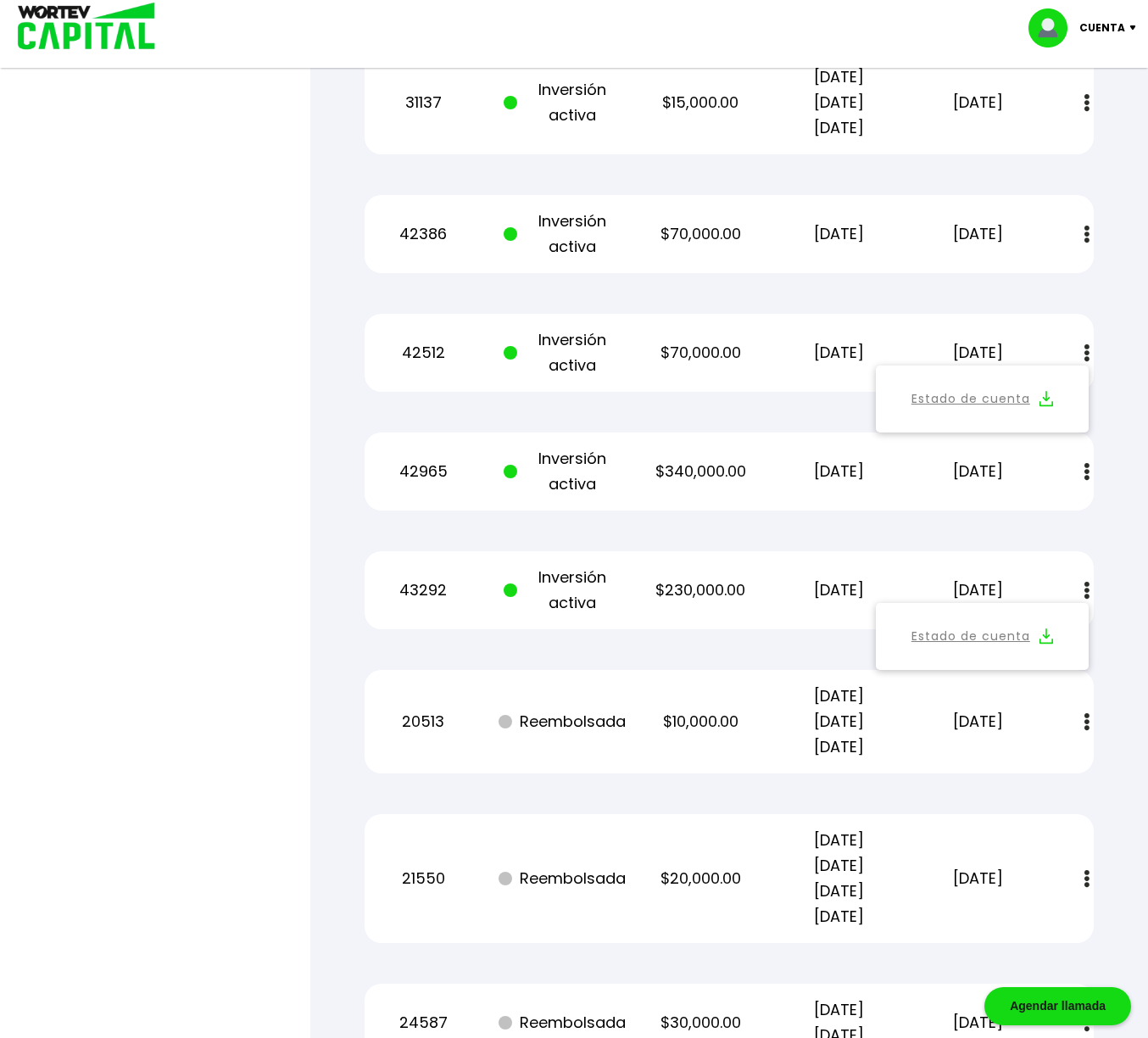
scroll to position [1610, 0]
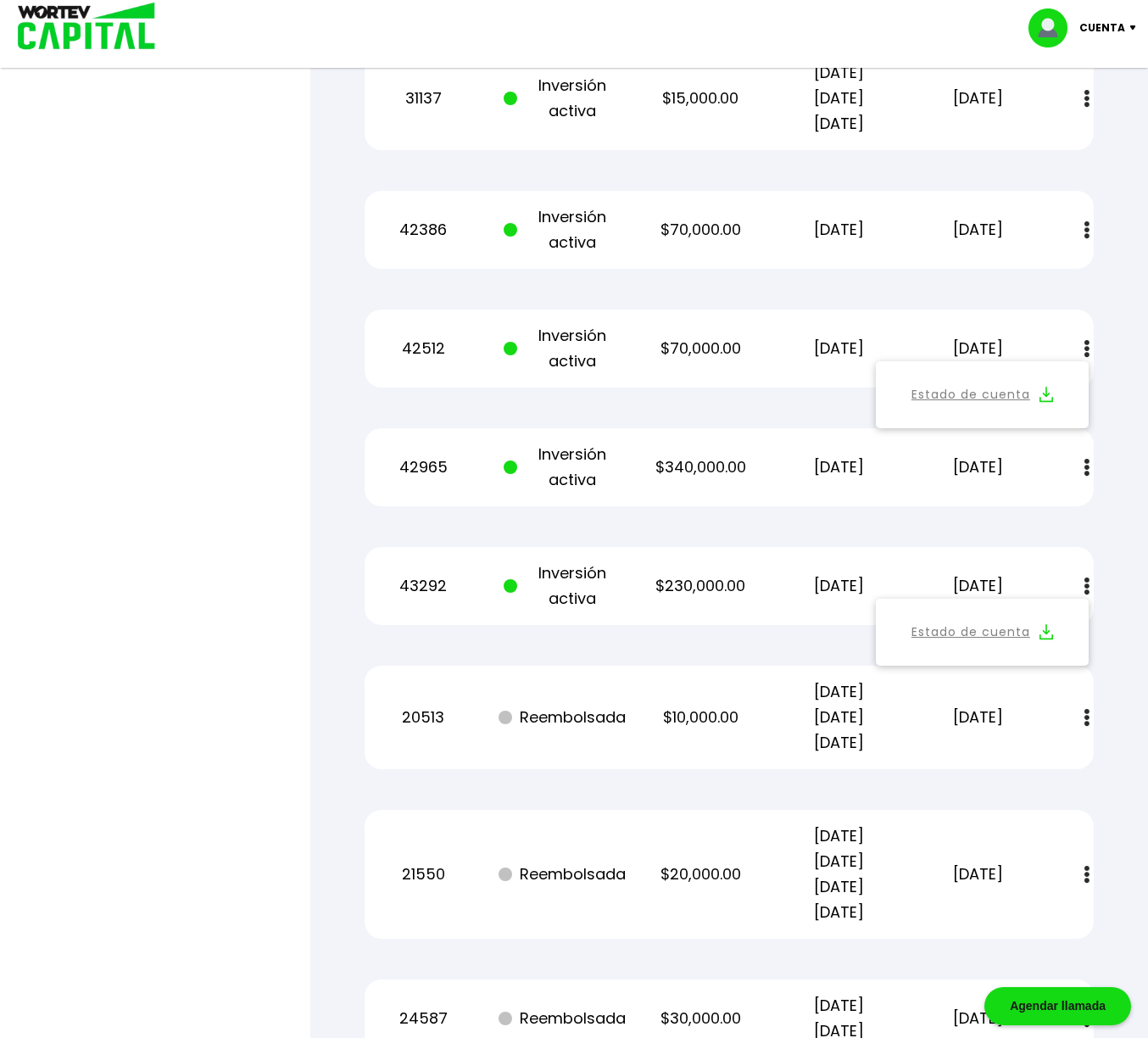
click at [1089, 468] on img at bounding box center [1087, 467] width 5 height 18
click at [1090, 469] on button at bounding box center [1087, 467] width 24 height 37
click at [1051, 512] on img at bounding box center [1047, 513] width 14 height 16
click at [1113, 27] on p "Cuenta" at bounding box center [1103, 28] width 46 height 26
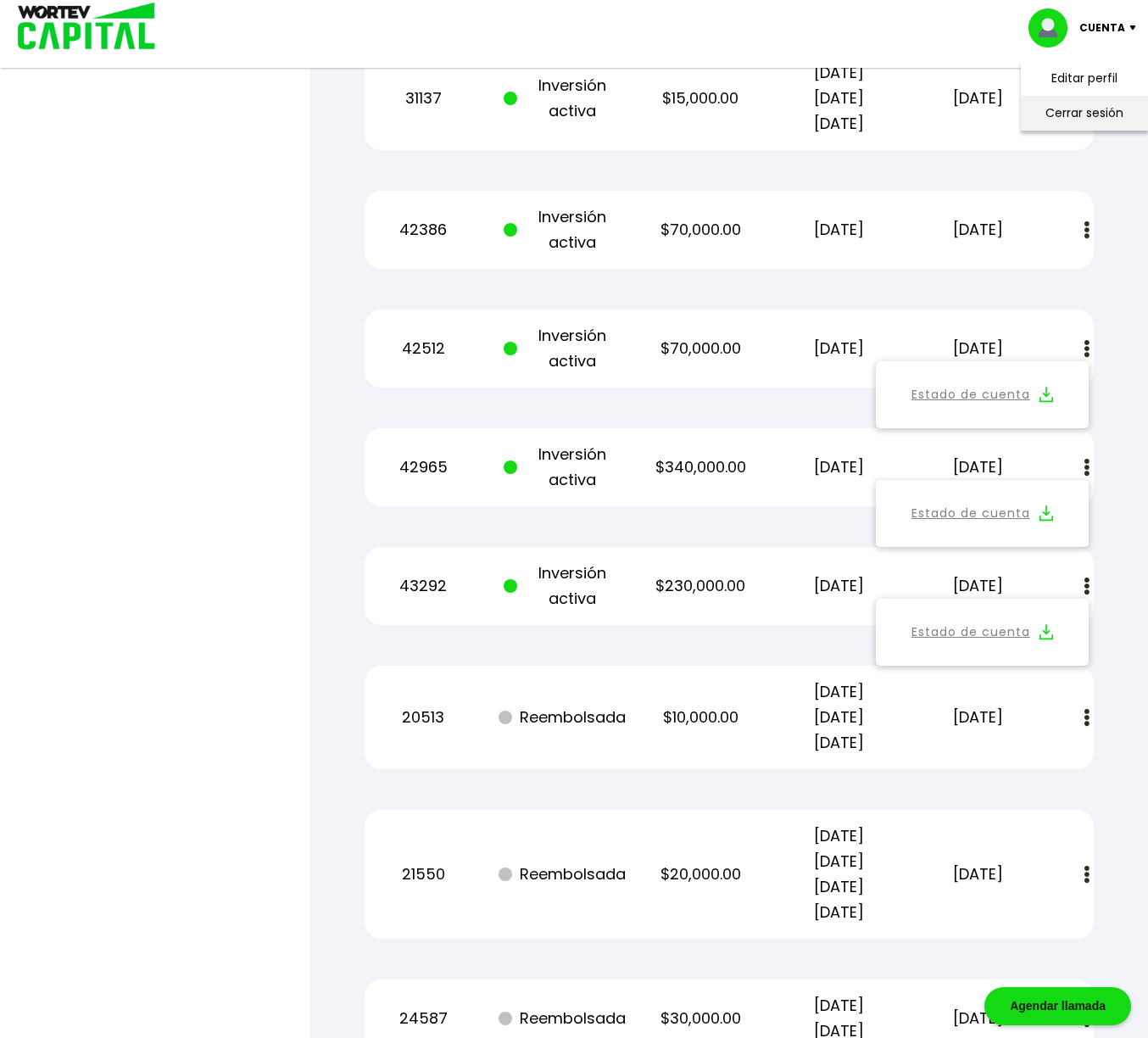
click at [1094, 113] on li "Cerrar sesión" at bounding box center [1085, 113] width 136 height 35
